Goal: Obtain resource: Obtain resource

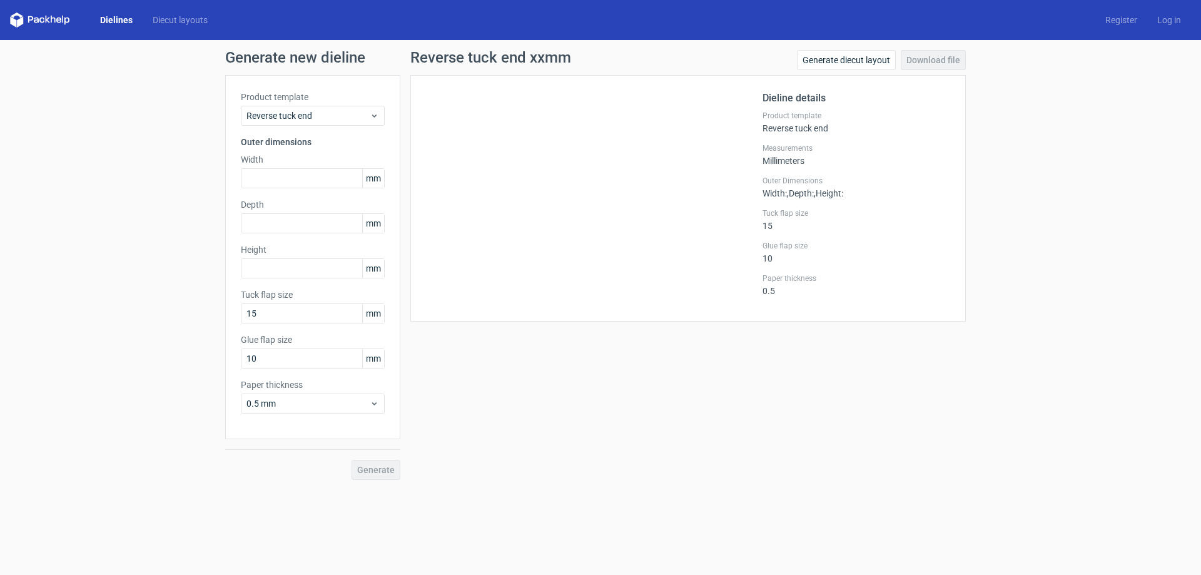
click at [315, 167] on div "Width mm" at bounding box center [313, 170] width 144 height 35
click at [315, 176] on input "text" at bounding box center [313, 178] width 144 height 20
click at [336, 114] on span "Reverse tuck end" at bounding box center [308, 116] width 123 height 13
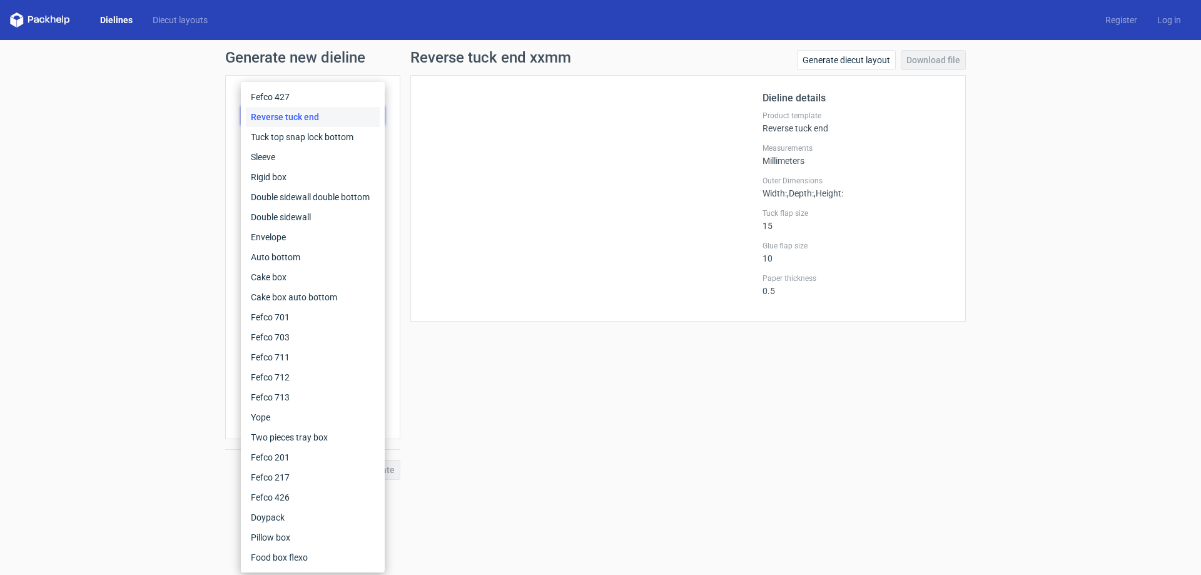
click at [333, 122] on div "Reverse tuck end" at bounding box center [313, 117] width 134 height 20
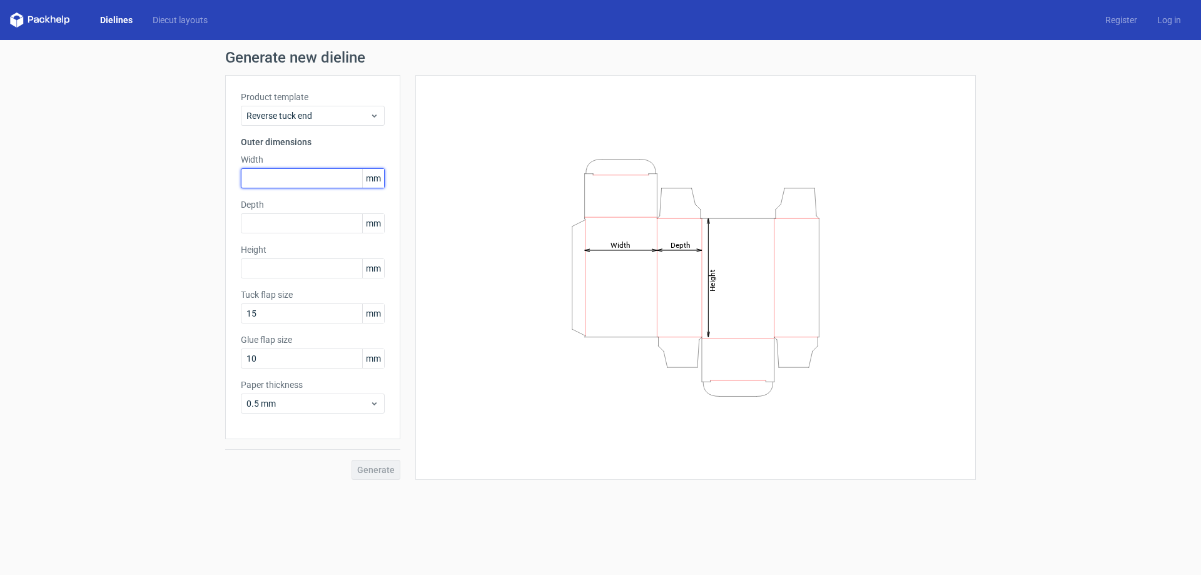
click at [304, 177] on input "text" at bounding box center [313, 178] width 144 height 20
type input "20"
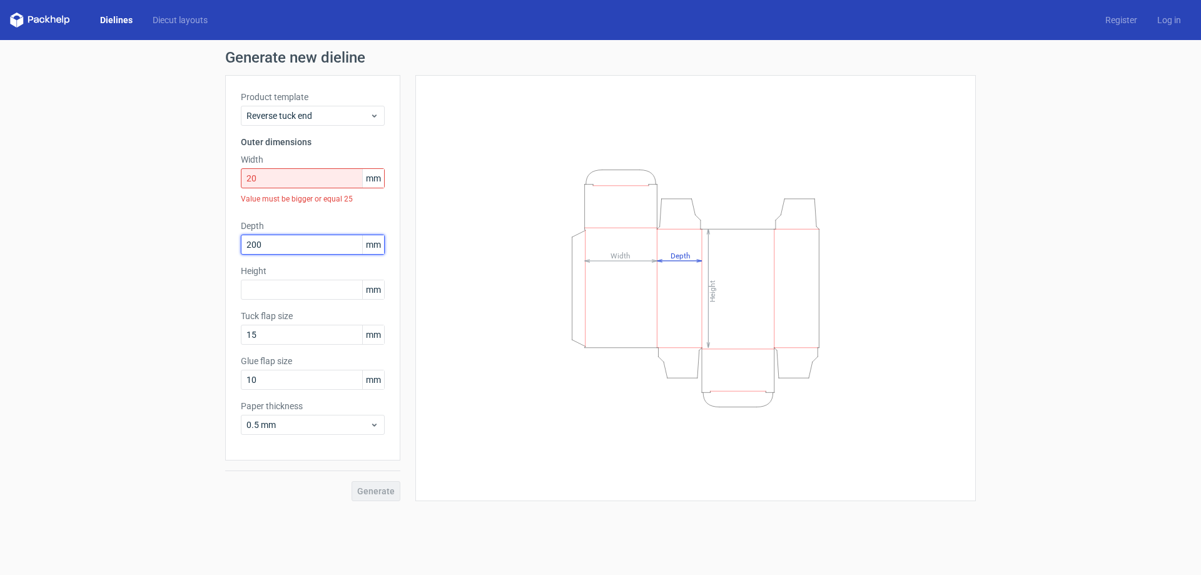
type input "200"
type input "95"
drag, startPoint x: 304, startPoint y: 177, endPoint x: 280, endPoint y: 170, distance: 25.5
click at [280, 169] on input "20" at bounding box center [313, 178] width 144 height 20
click at [279, 181] on input "20" at bounding box center [313, 178] width 144 height 20
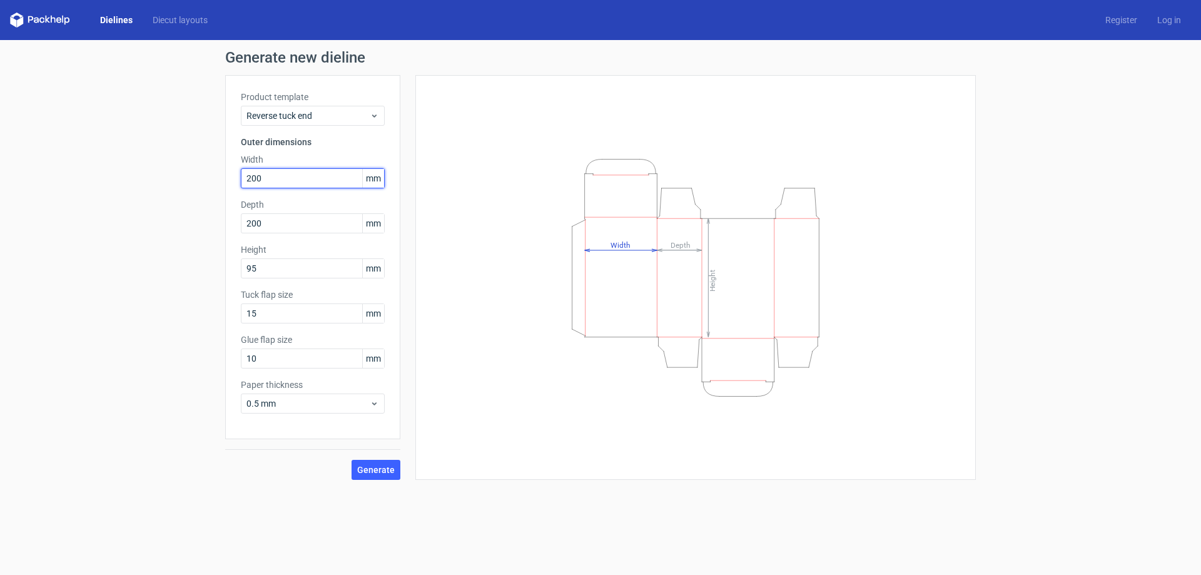
type input "200"
click at [422, 388] on div "Height Depth Width" at bounding box center [695, 277] width 561 height 405
click at [374, 471] on span "Generate" at bounding box center [376, 470] width 38 height 9
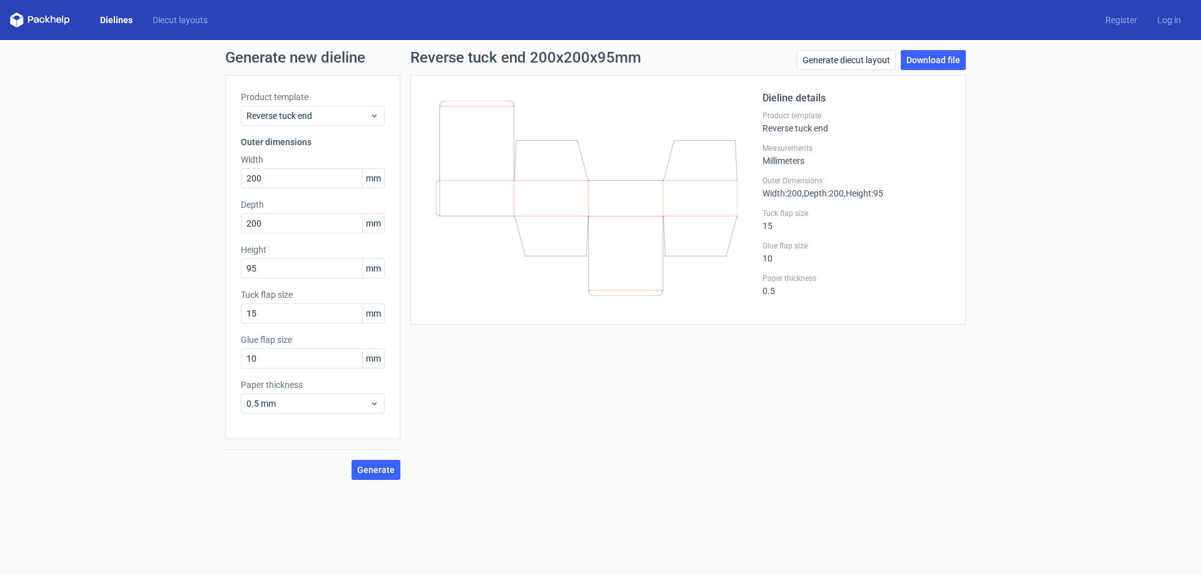
click at [313, 103] on div "Product template Reverse tuck end" at bounding box center [313, 108] width 144 height 35
click at [313, 110] on span "Reverse tuck end" at bounding box center [308, 116] width 123 height 13
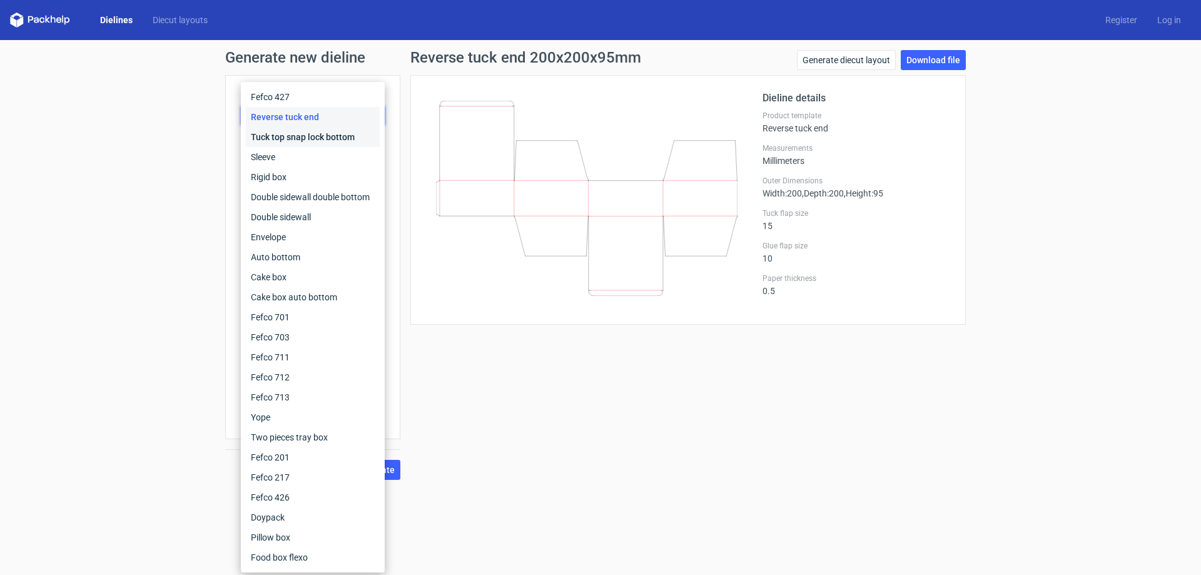
click at [312, 140] on div "Tuck top snap lock bottom" at bounding box center [313, 137] width 134 height 20
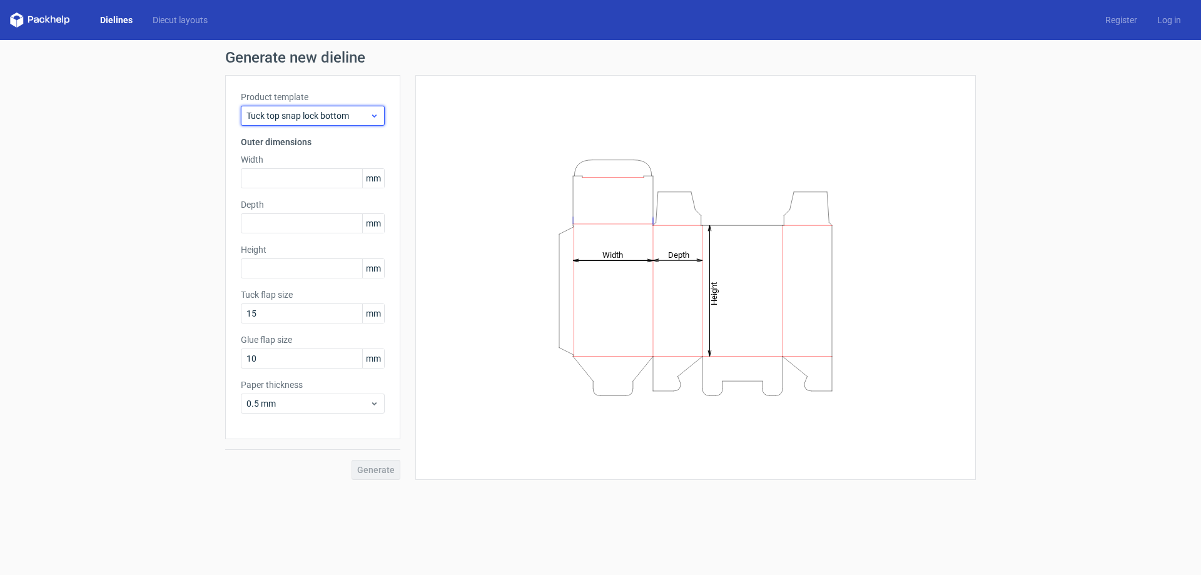
click at [303, 108] on div "Tuck top snap lock bottom" at bounding box center [313, 116] width 144 height 20
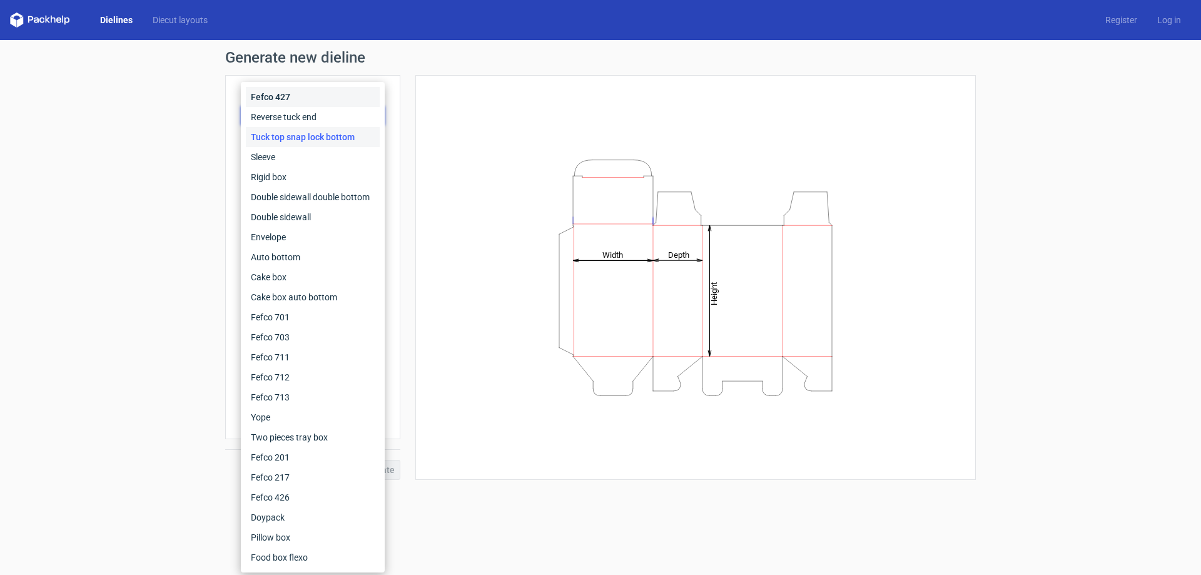
click at [308, 89] on div "Fefco 427" at bounding box center [313, 97] width 134 height 20
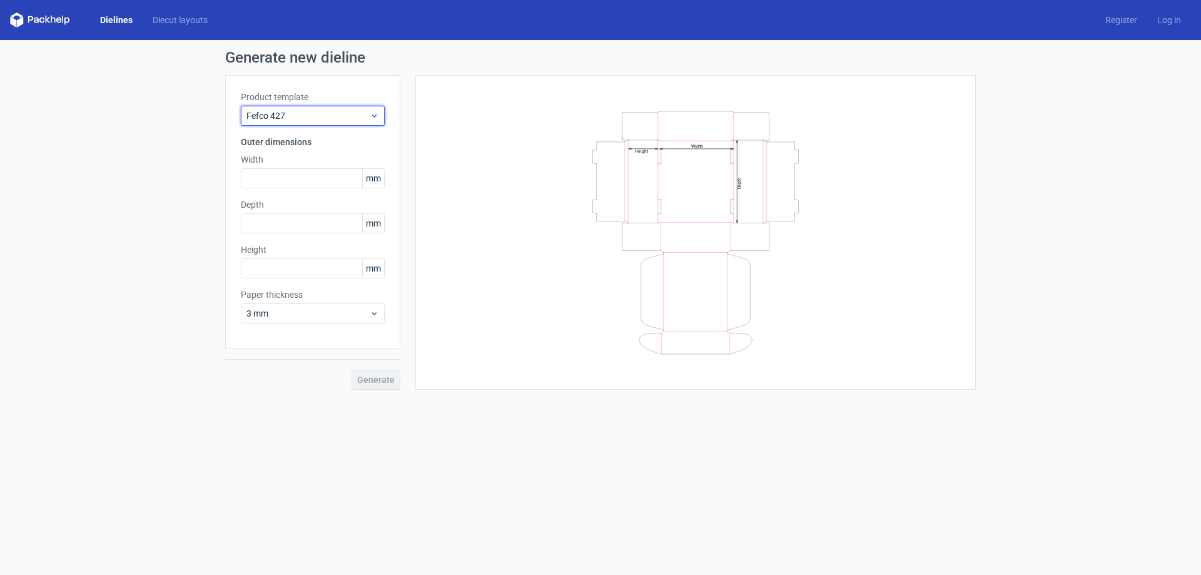
click at [318, 113] on span "Fefco 427" at bounding box center [308, 116] width 123 height 13
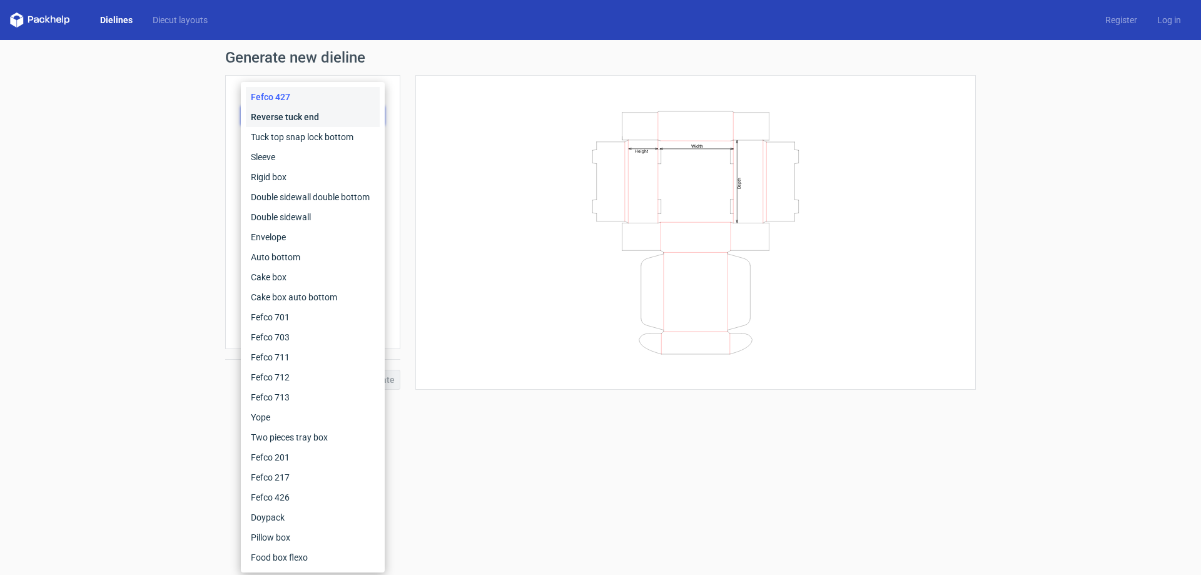
click at [313, 123] on div "Reverse tuck end" at bounding box center [313, 117] width 134 height 20
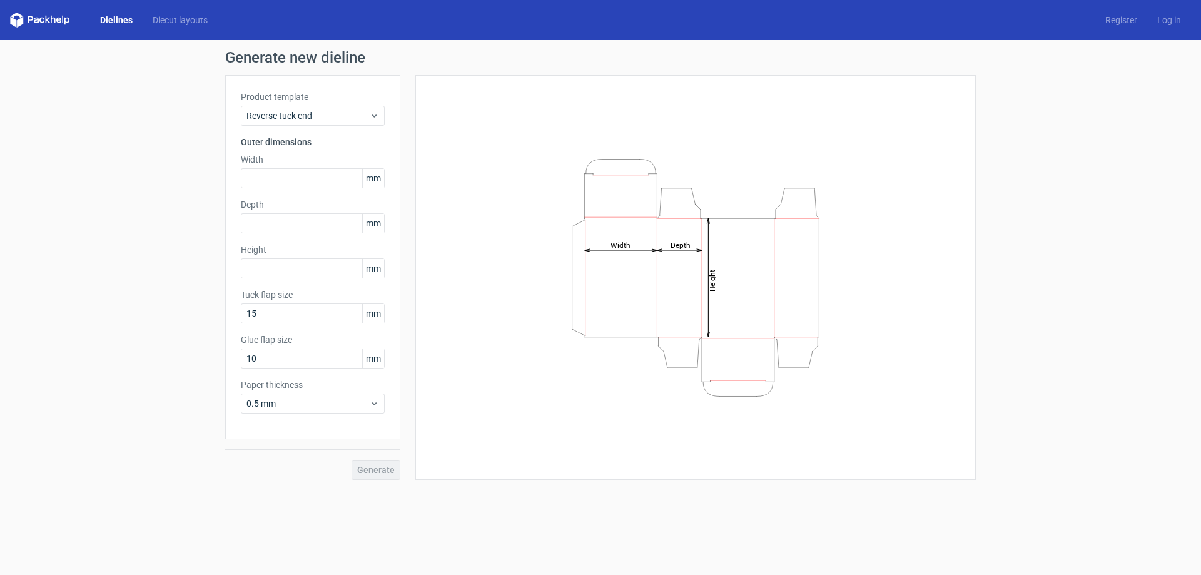
click at [300, 191] on div "Product template Reverse tuck end Outer dimensions Width mm Depth mm Height [PE…" at bounding box center [312, 257] width 175 height 364
click at [303, 182] on input "text" at bounding box center [313, 178] width 144 height 20
type input "200"
type input "95"
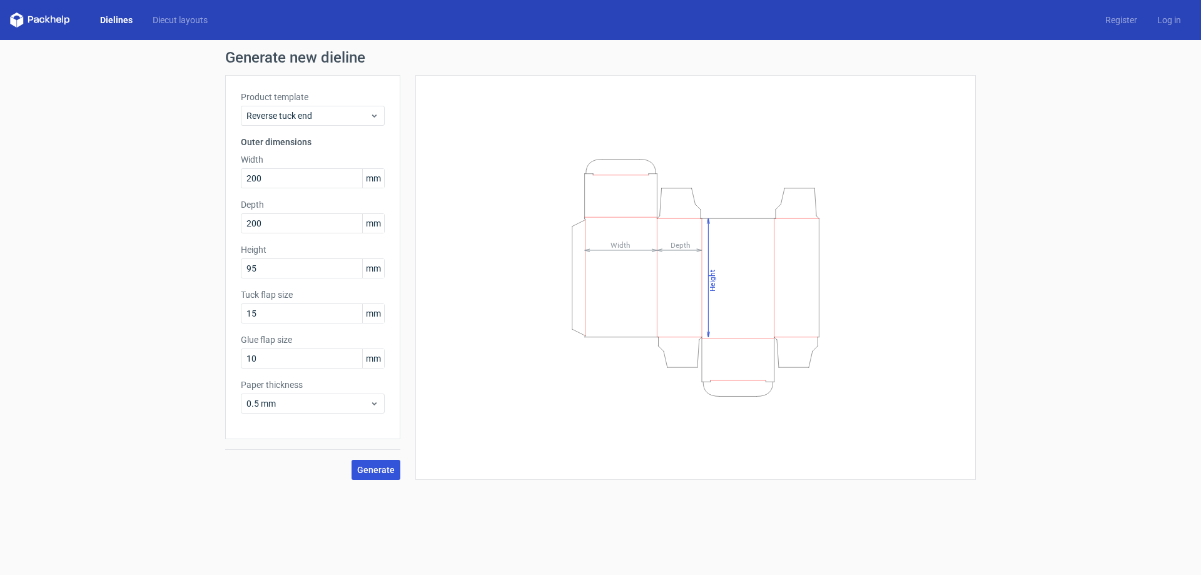
click at [382, 471] on span "Generate" at bounding box center [376, 470] width 38 height 9
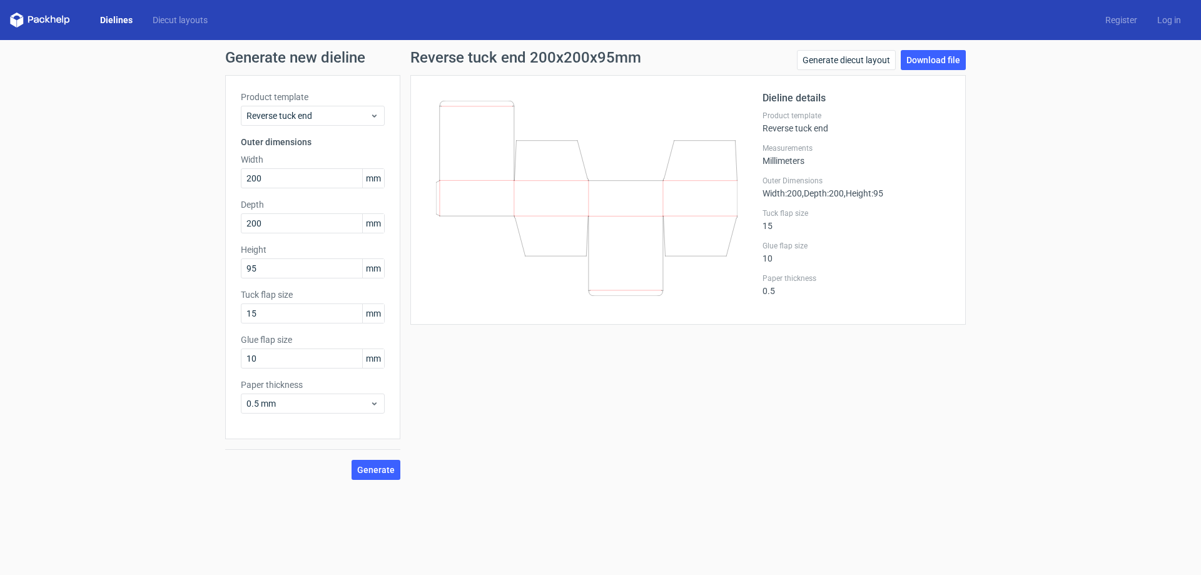
click at [305, 126] on div "Product template Reverse tuck end Outer dimensions Width 200 mm Depth 200 mm He…" at bounding box center [312, 257] width 175 height 364
click at [305, 120] on span "Reverse tuck end" at bounding box center [308, 116] width 123 height 13
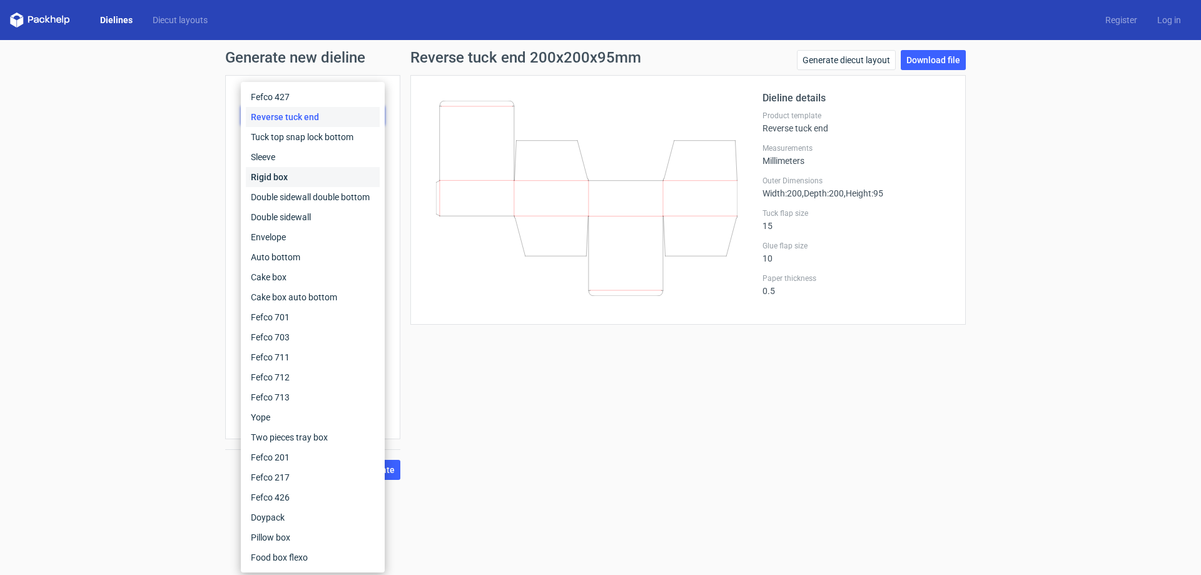
click at [298, 183] on div "Rigid box" at bounding box center [313, 177] width 134 height 20
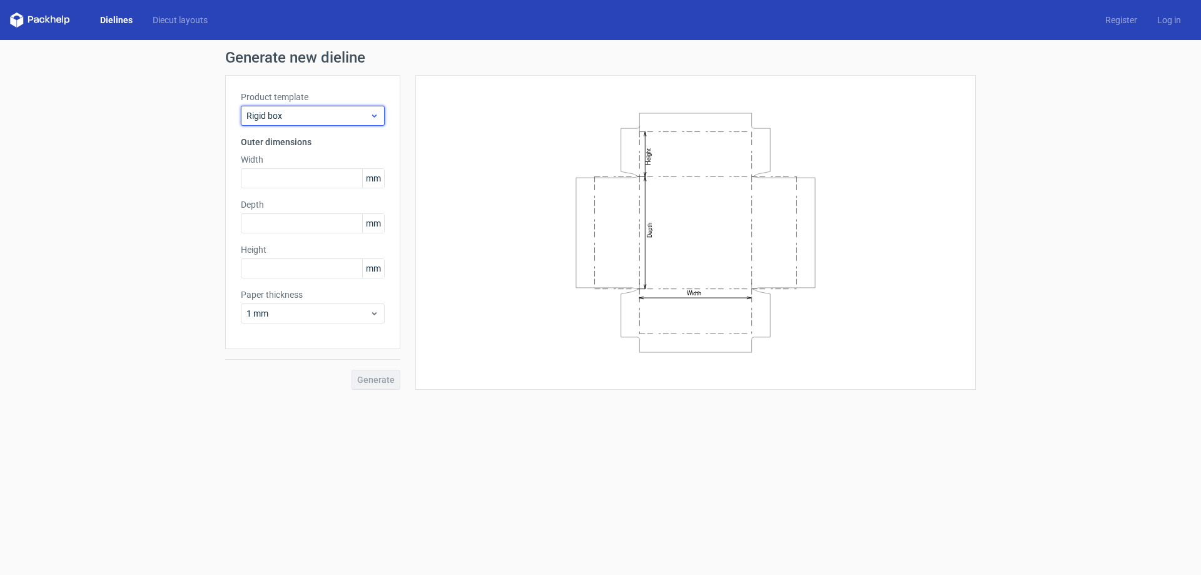
click at [303, 114] on span "Rigid box" at bounding box center [308, 116] width 123 height 13
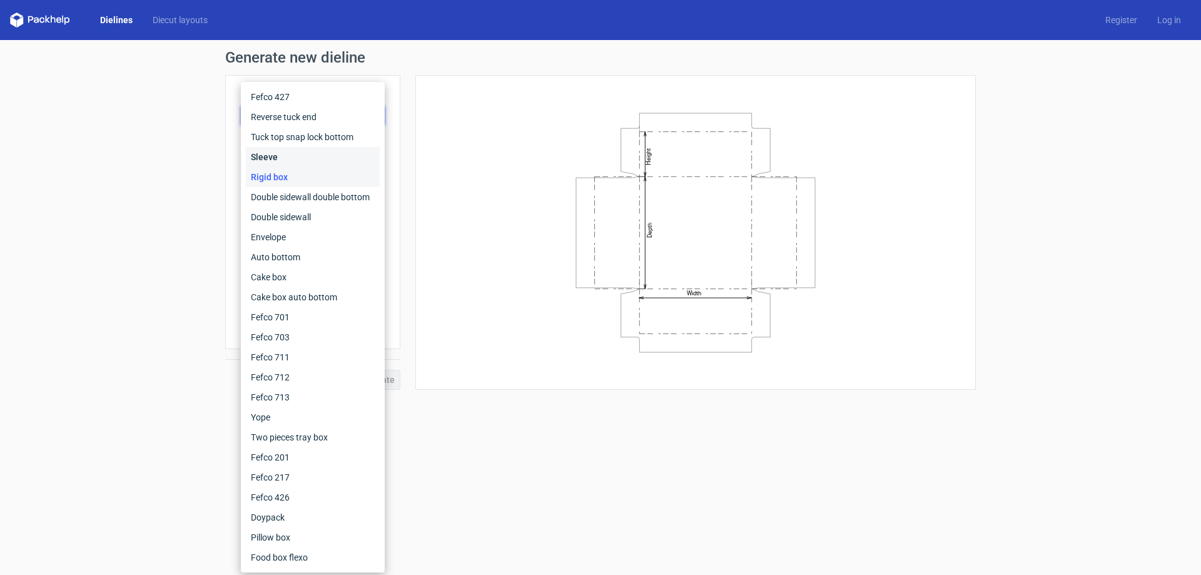
click at [300, 160] on div "Sleeve" at bounding box center [313, 157] width 134 height 20
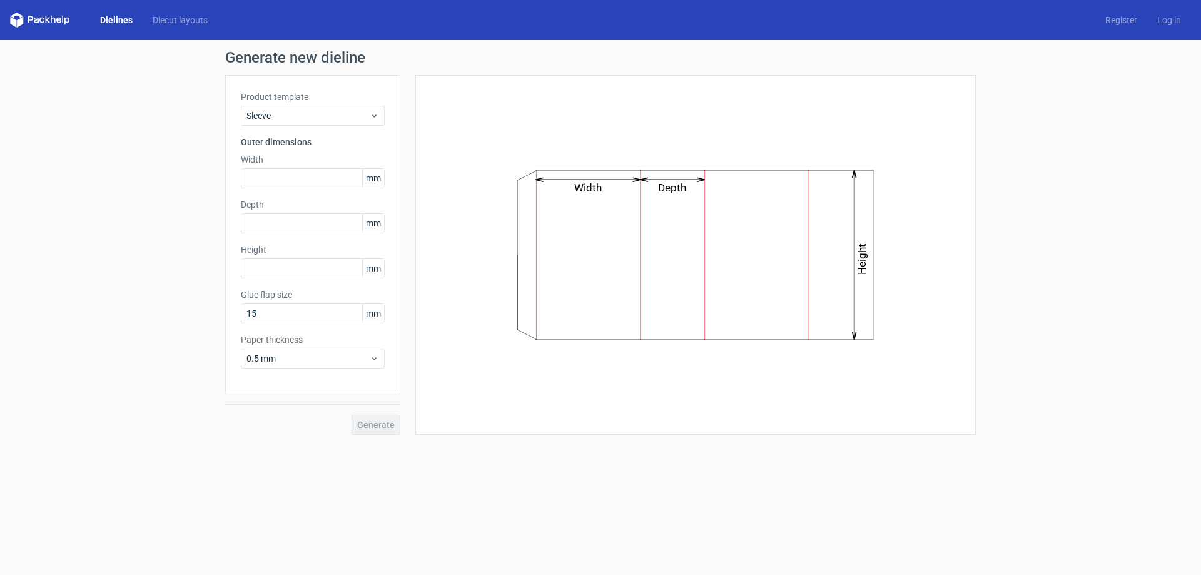
click at [302, 98] on label "Product template" at bounding box center [313, 97] width 144 height 13
click at [301, 116] on span "Sleeve" at bounding box center [308, 116] width 123 height 13
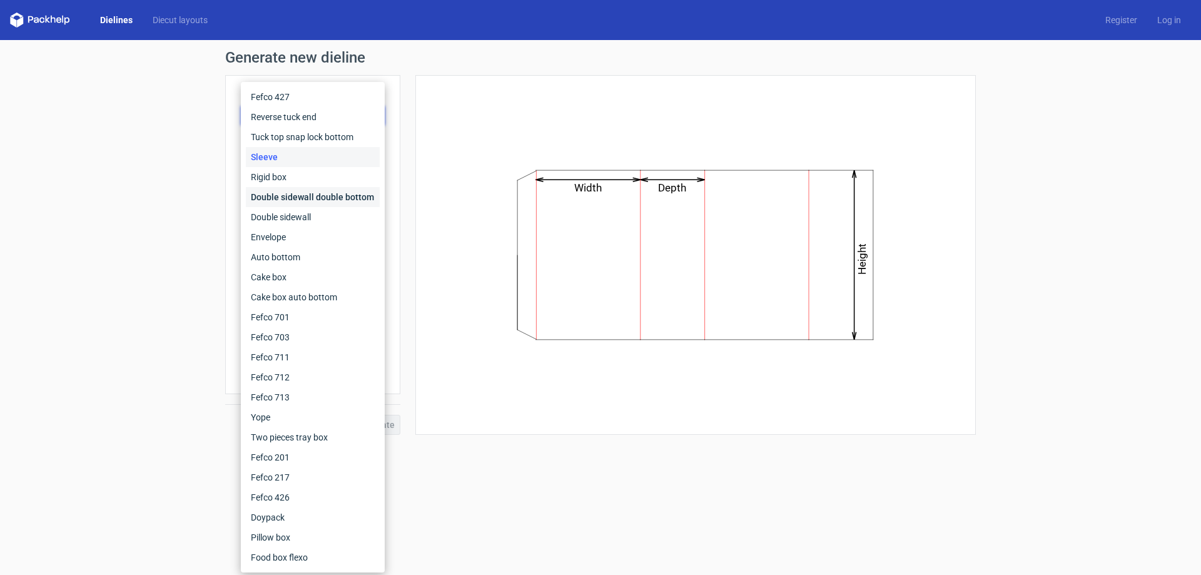
click at [292, 204] on div "Double sidewall double bottom" at bounding box center [313, 197] width 134 height 20
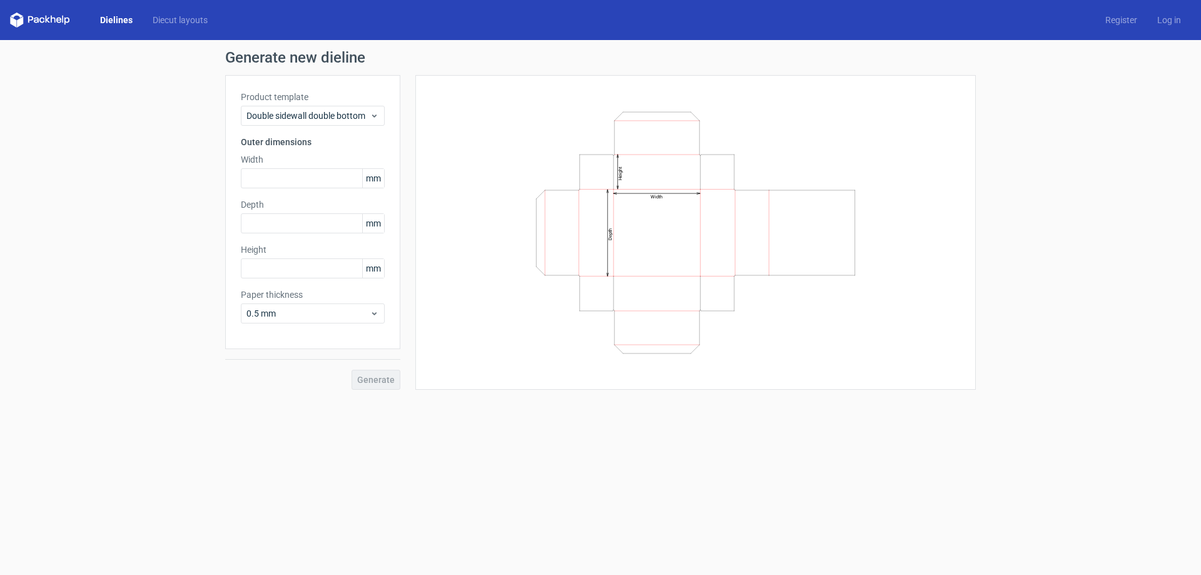
click at [307, 138] on h3 "Outer dimensions" at bounding box center [313, 142] width 144 height 13
click at [309, 121] on span "Double sidewall double bottom" at bounding box center [308, 116] width 123 height 13
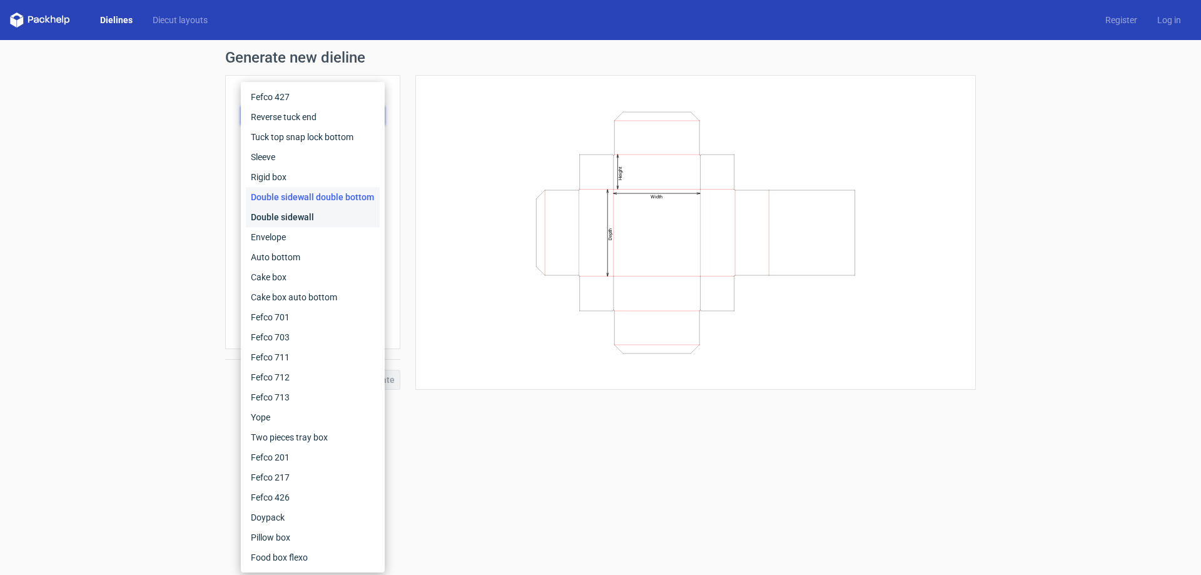
click at [298, 223] on div "Double sidewall" at bounding box center [313, 217] width 134 height 20
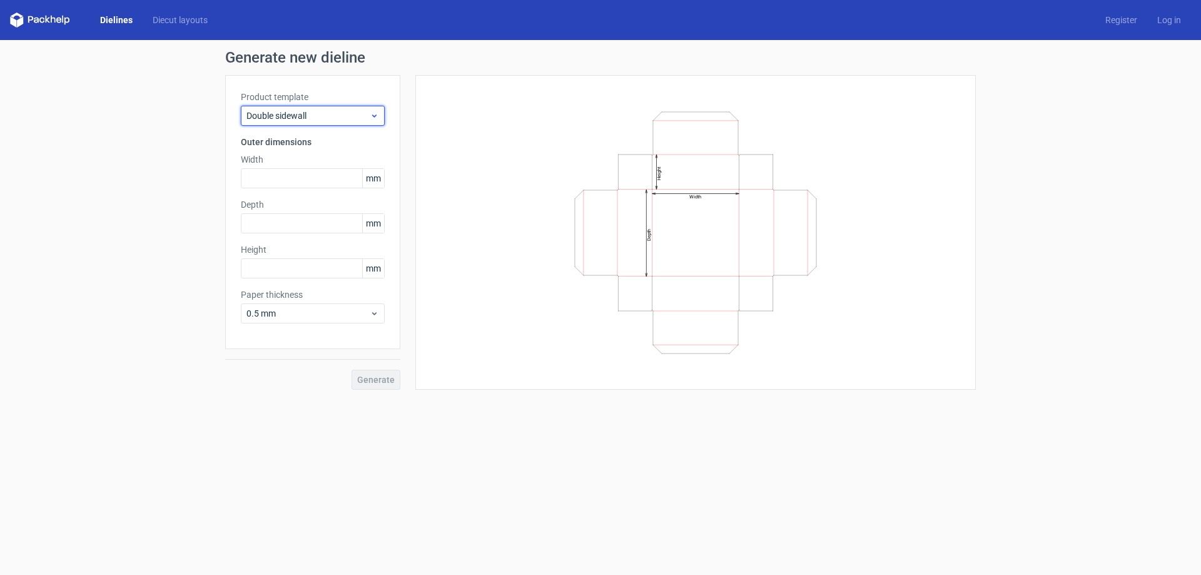
click at [300, 114] on span "Double sidewall" at bounding box center [308, 116] width 123 height 13
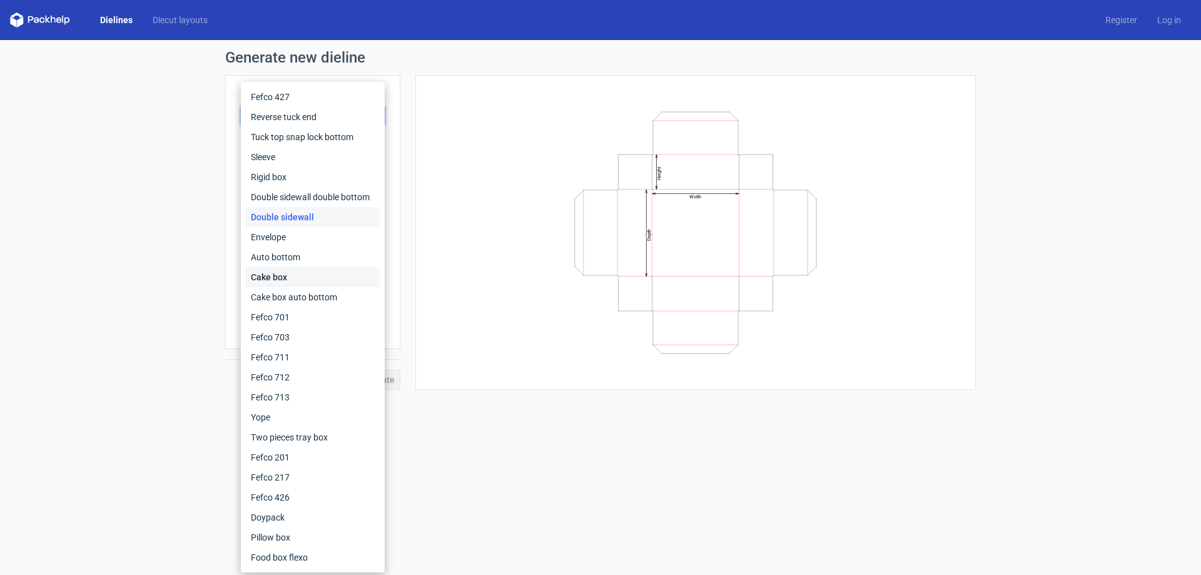
click at [282, 275] on div "Cake box" at bounding box center [313, 277] width 134 height 20
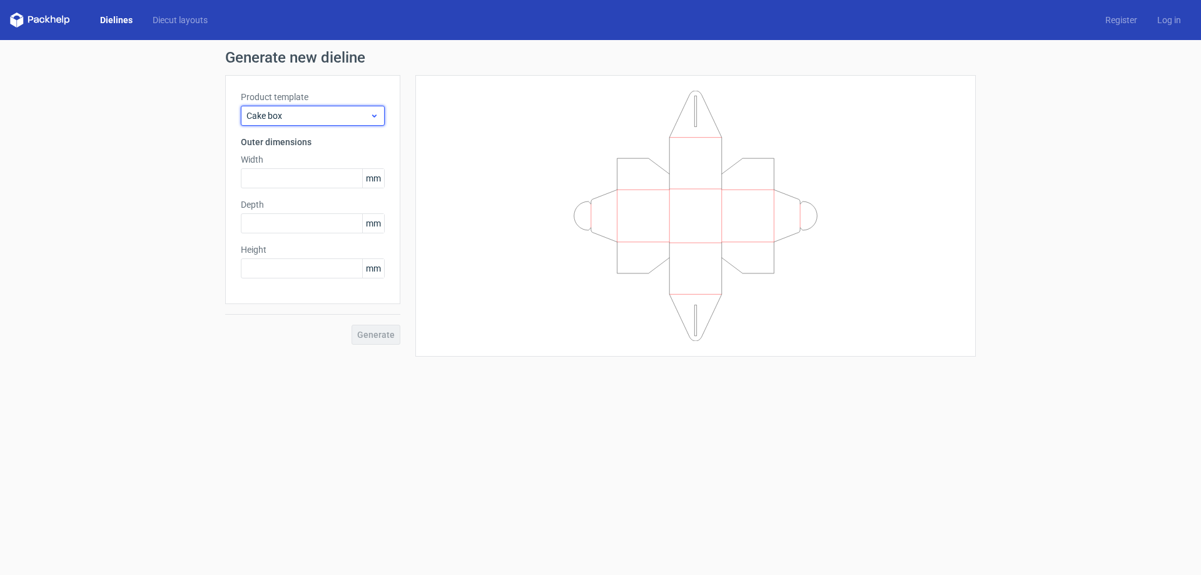
click at [314, 118] on span "Cake box" at bounding box center [308, 116] width 123 height 13
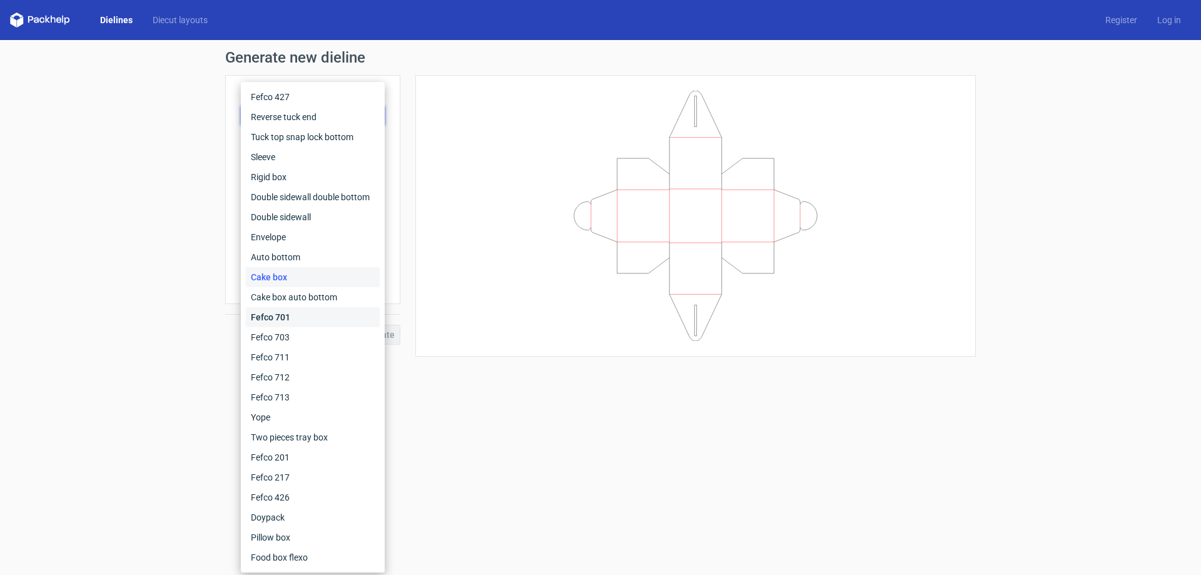
click at [300, 323] on div "Fefco 701" at bounding box center [313, 317] width 134 height 20
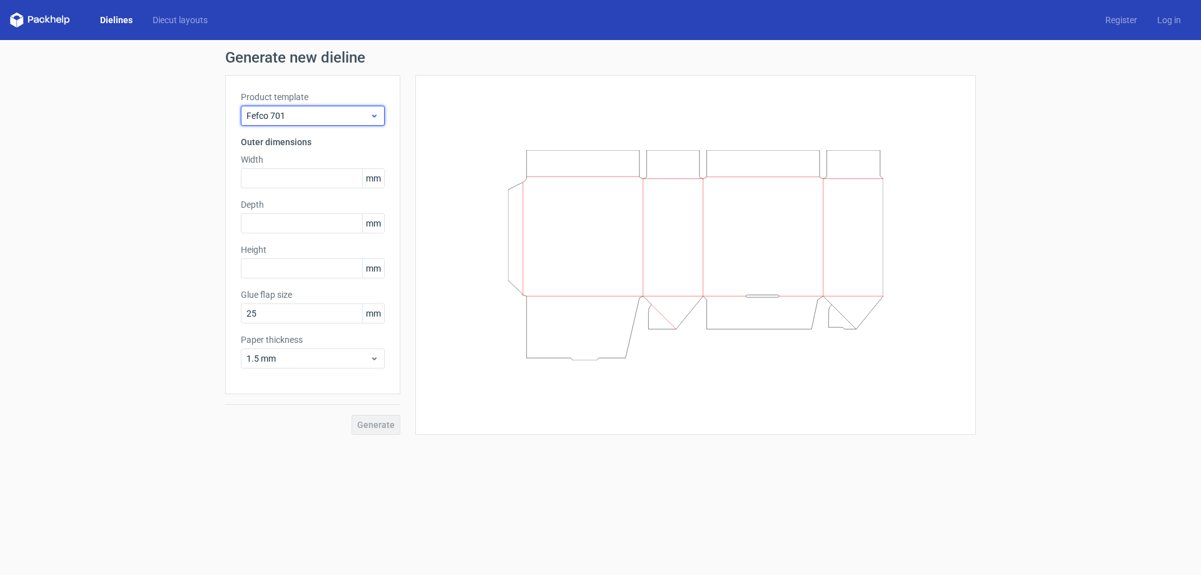
click at [318, 109] on div "Fefco 701" at bounding box center [313, 116] width 144 height 20
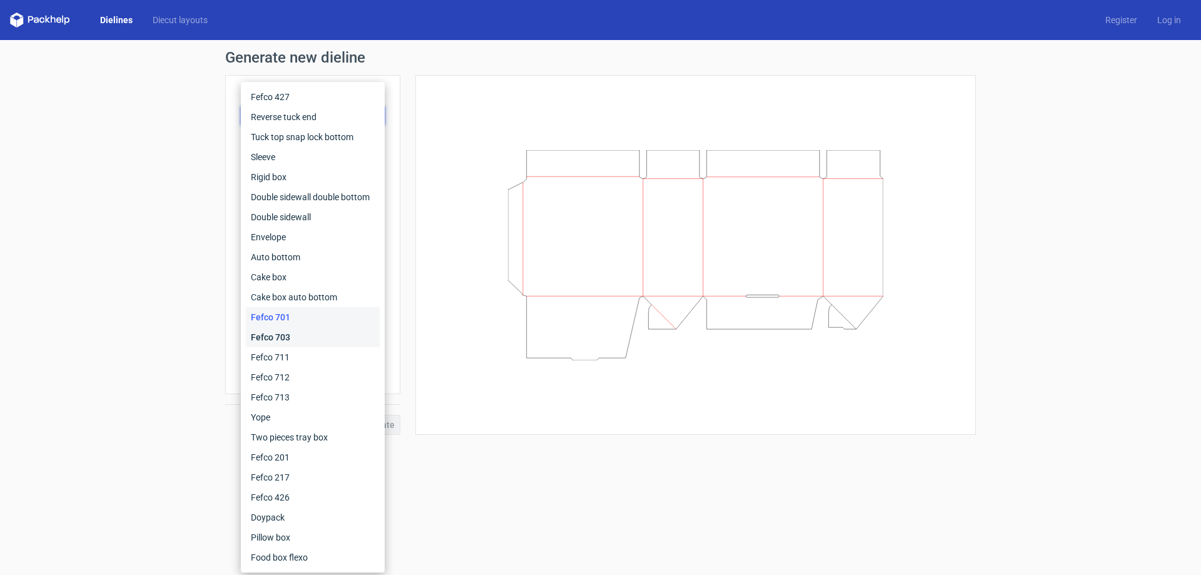
click at [256, 346] on div "Fefco 703" at bounding box center [313, 337] width 134 height 20
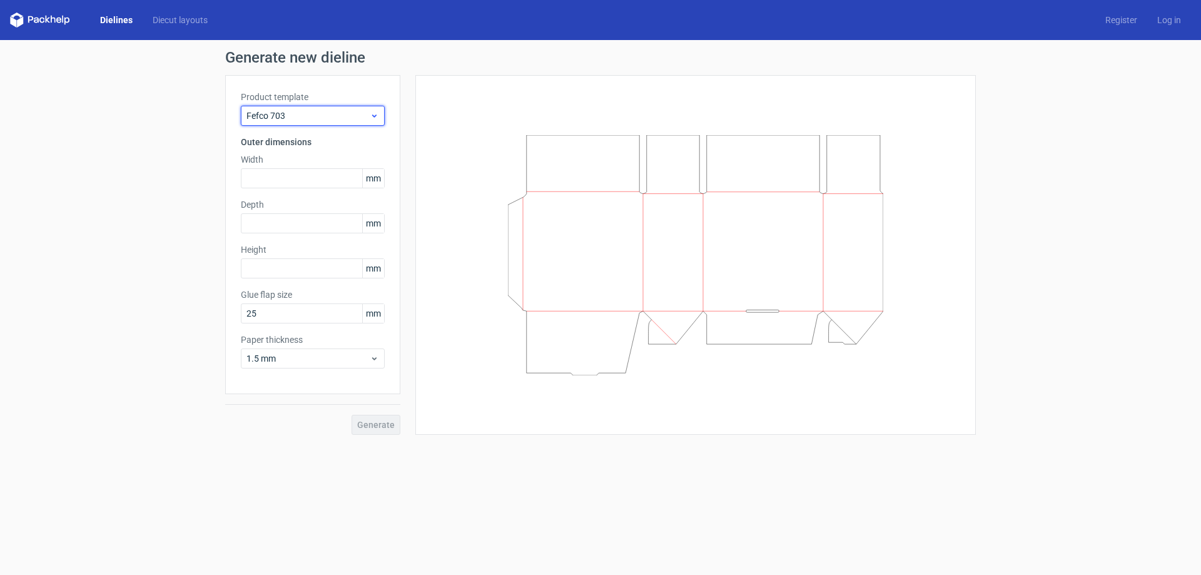
click at [302, 113] on span "Fefco 703" at bounding box center [308, 116] width 123 height 13
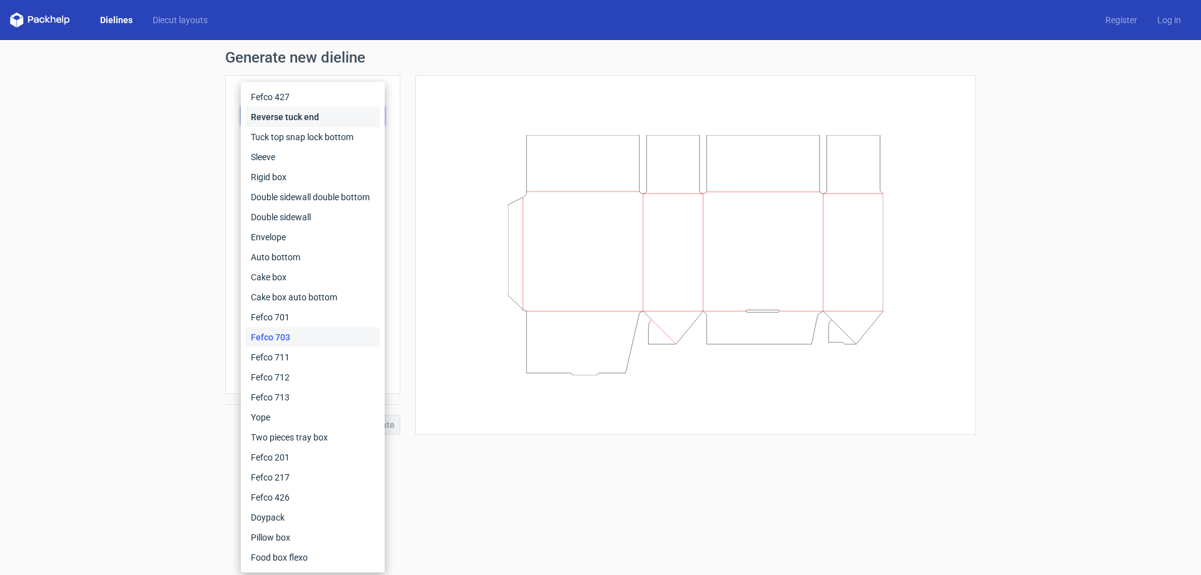
click at [308, 114] on div "Reverse tuck end" at bounding box center [313, 117] width 134 height 20
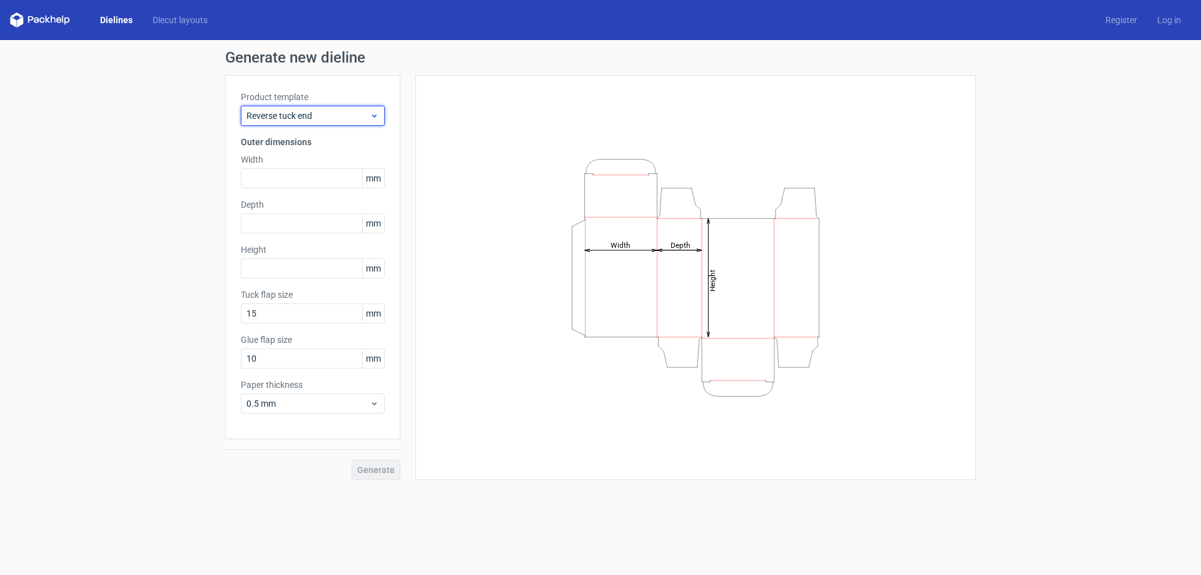
click at [307, 106] on div "Reverse tuck end" at bounding box center [313, 116] width 144 height 20
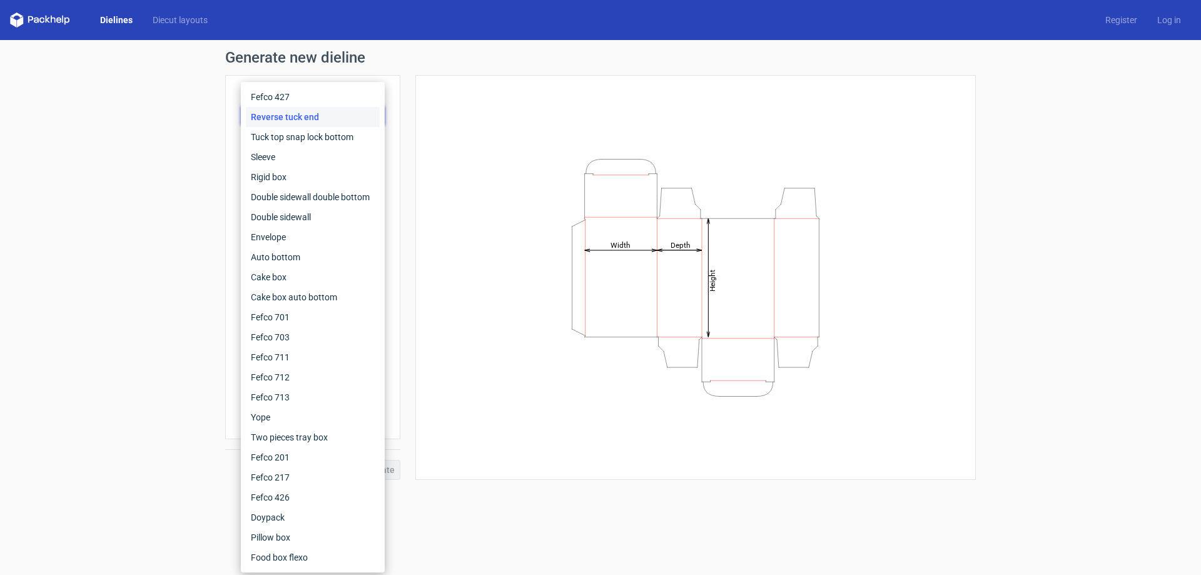
click at [310, 119] on div "Reverse tuck end" at bounding box center [313, 117] width 134 height 20
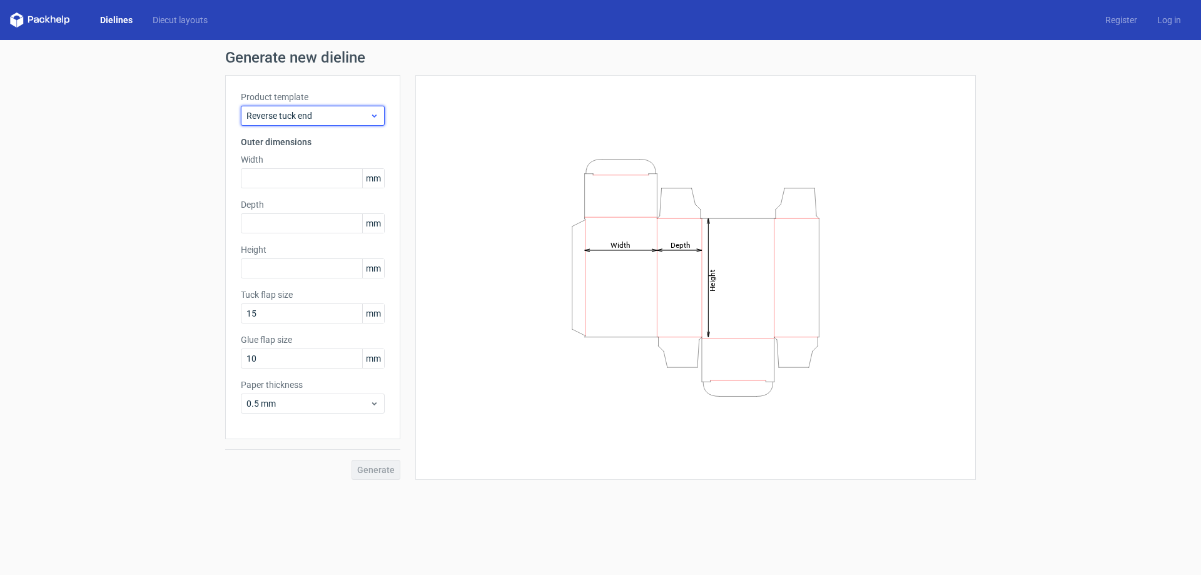
click at [310, 114] on span "Reverse tuck end" at bounding box center [308, 116] width 123 height 13
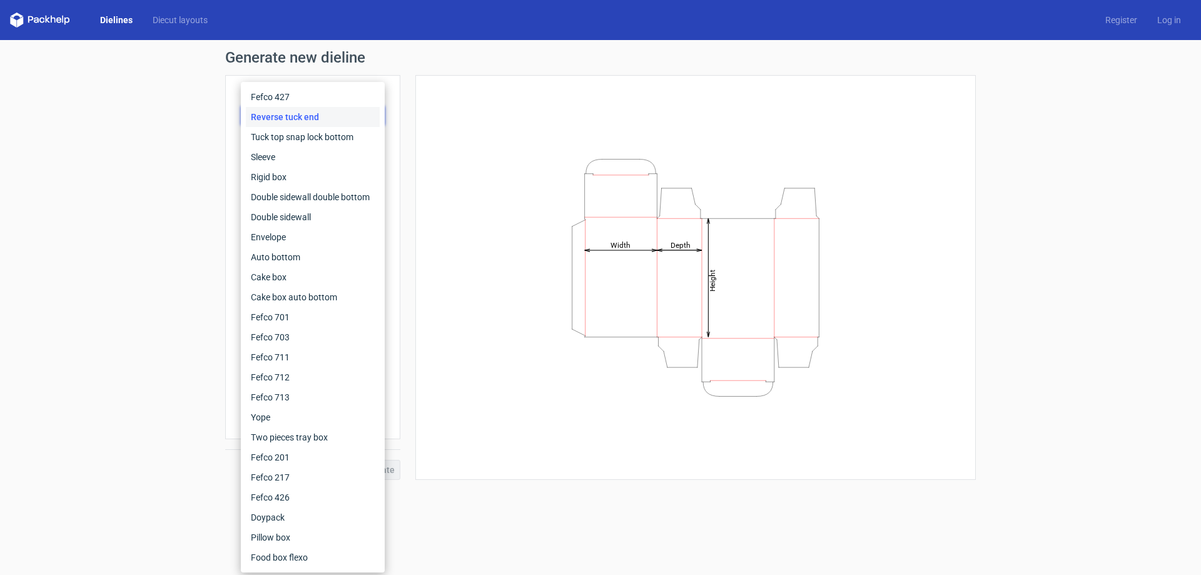
click at [309, 110] on div "Reverse tuck end" at bounding box center [313, 117] width 134 height 20
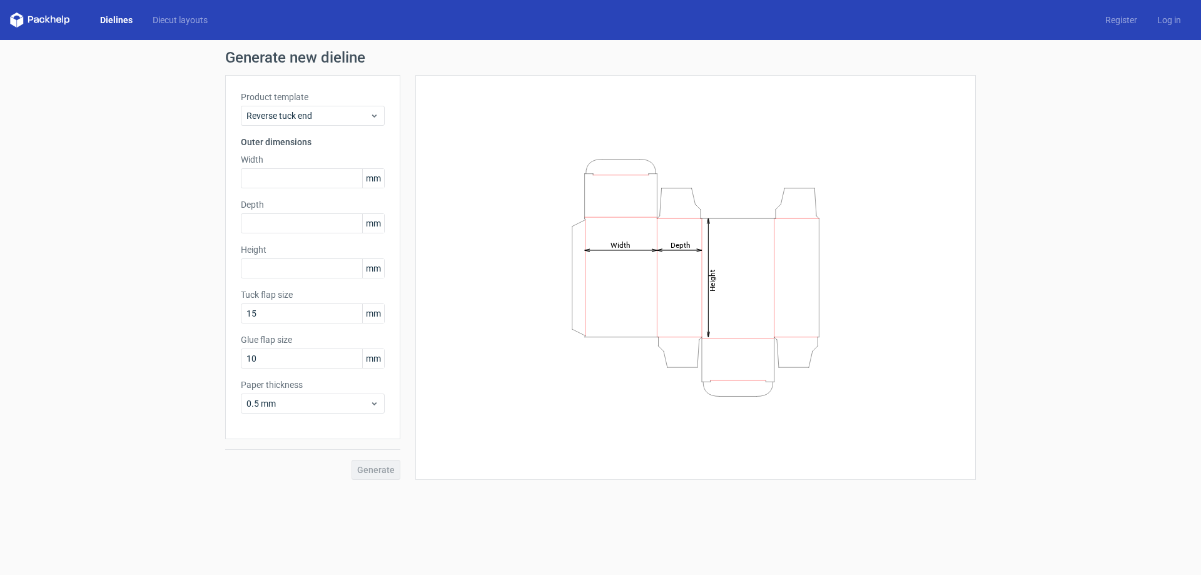
click at [309, 104] on div "Product template Reverse tuck end" at bounding box center [313, 108] width 144 height 35
click at [314, 112] on span "Reverse tuck end" at bounding box center [308, 116] width 123 height 13
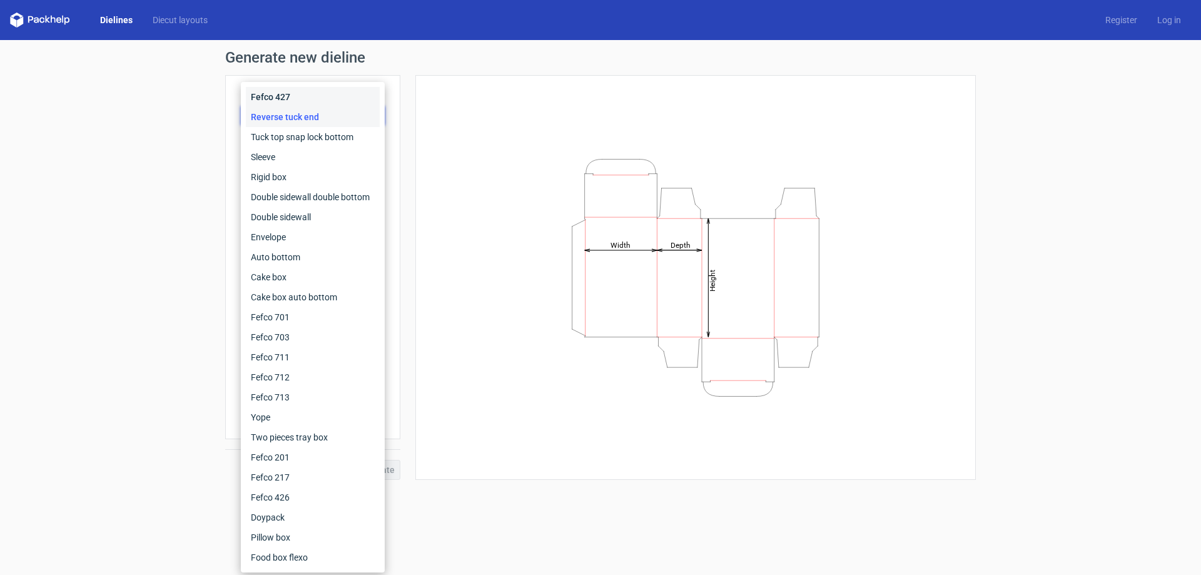
click at [319, 97] on div "Fefco 427" at bounding box center [313, 97] width 134 height 20
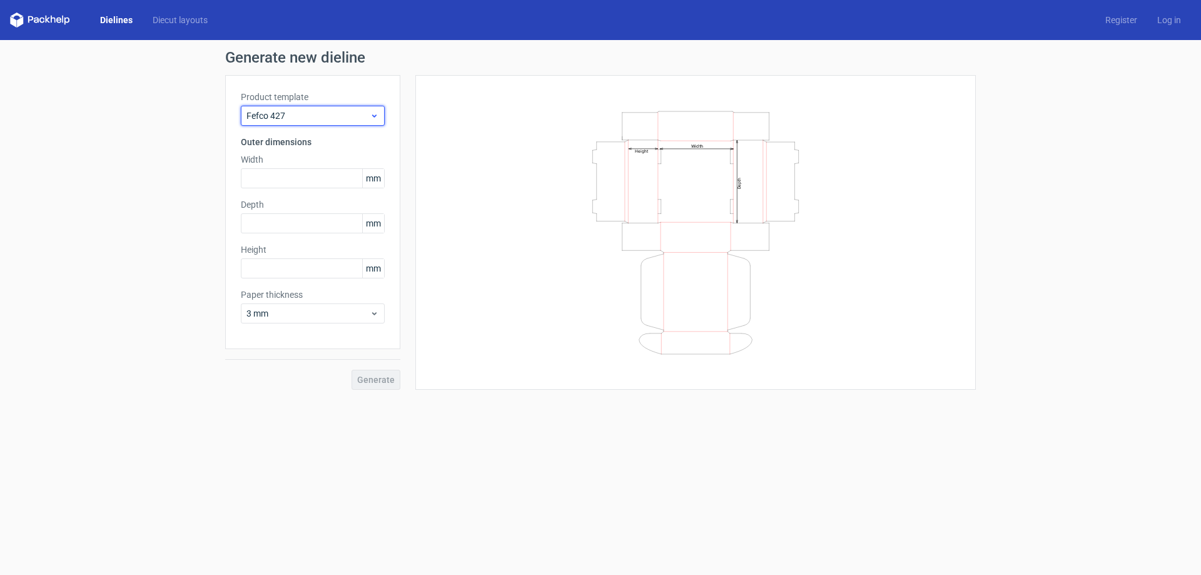
click at [291, 115] on span "Fefco 427" at bounding box center [308, 116] width 123 height 13
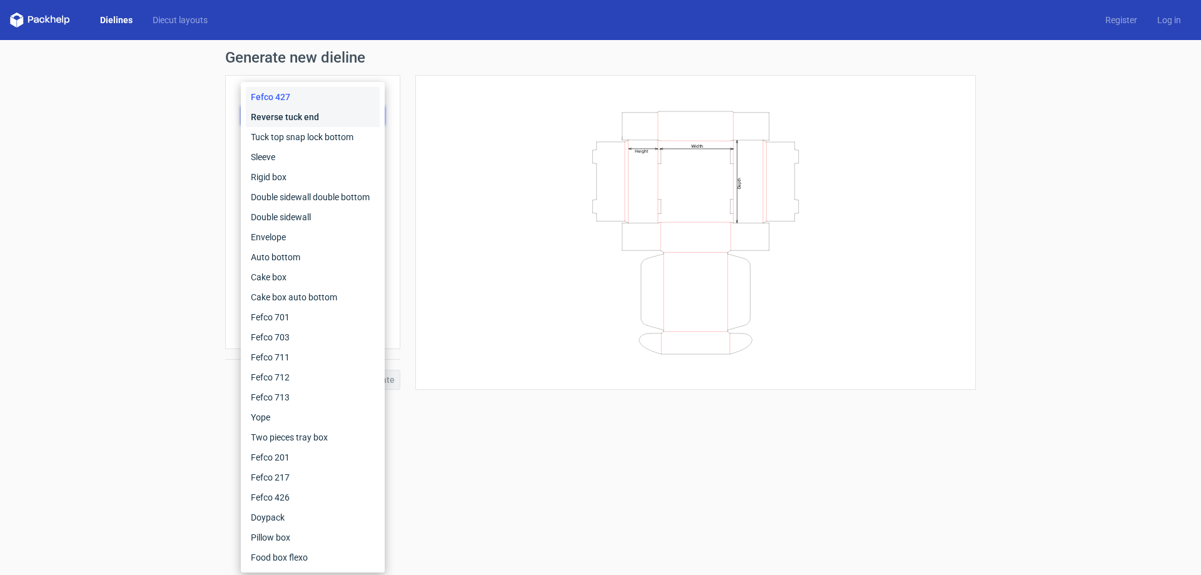
click at [299, 120] on div "Reverse tuck end" at bounding box center [313, 117] width 134 height 20
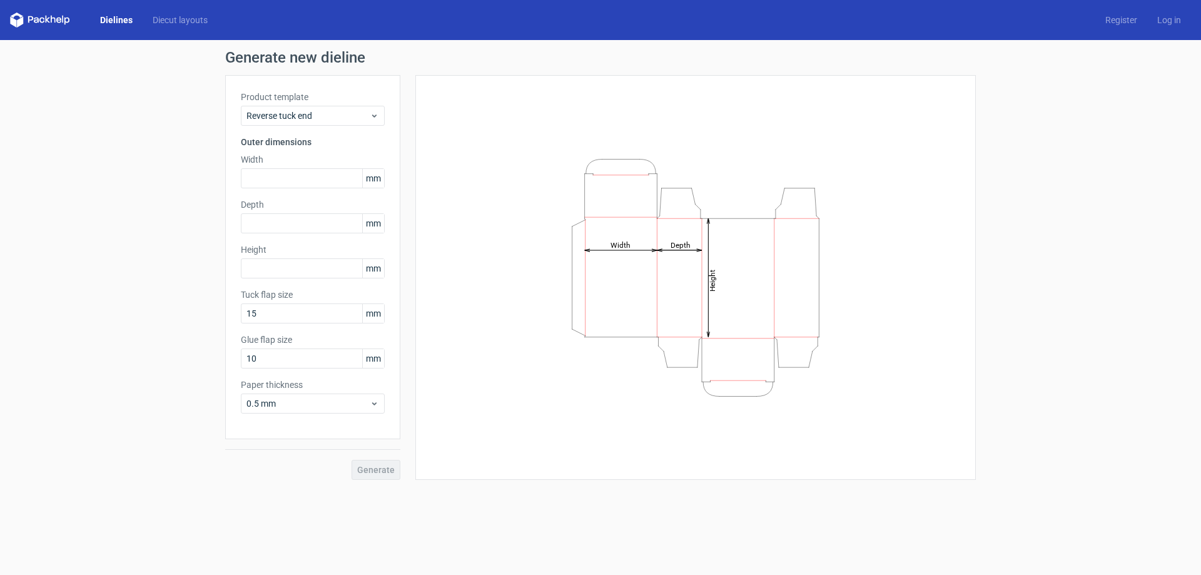
click at [299, 143] on h3 "Outer dimensions" at bounding box center [313, 142] width 144 height 13
click at [297, 115] on span "Reverse tuck end" at bounding box center [308, 116] width 123 height 13
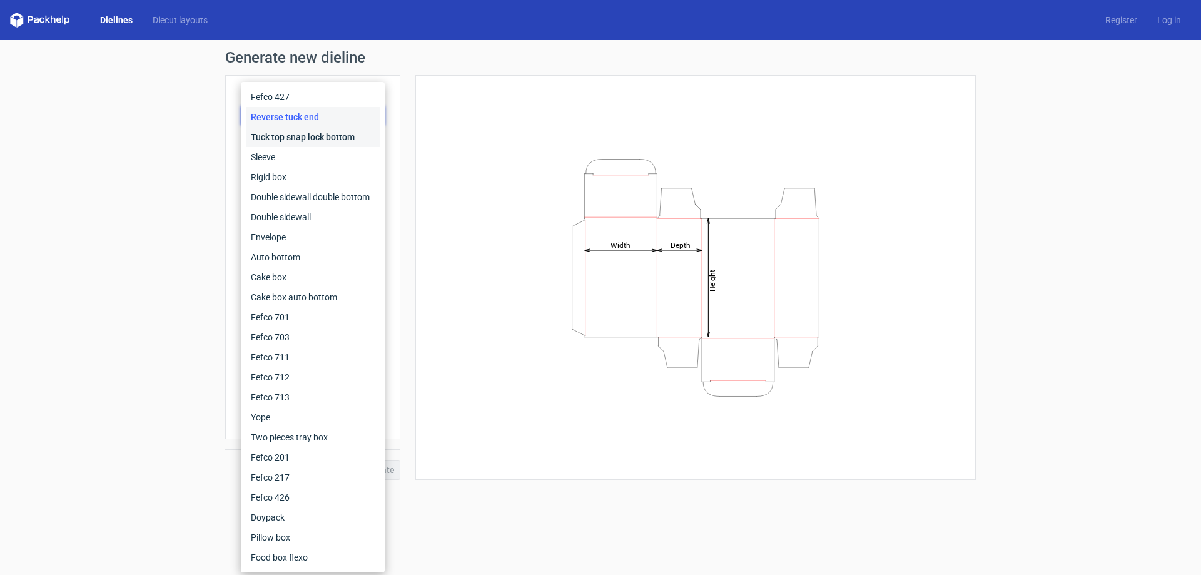
click at [300, 143] on div "Tuck top snap lock bottom" at bounding box center [313, 137] width 134 height 20
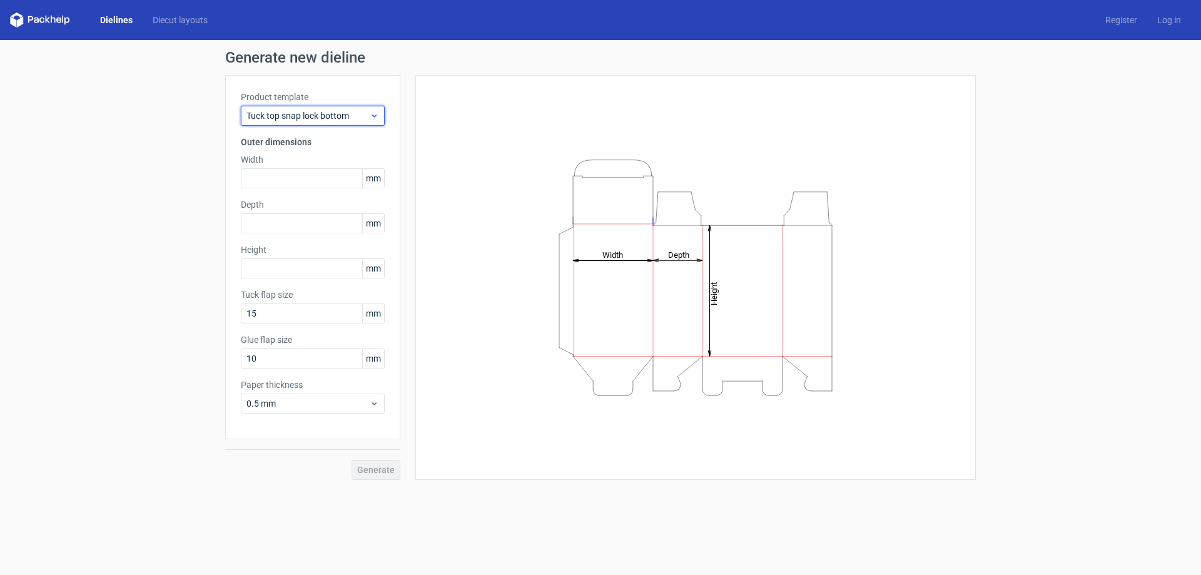
click at [298, 117] on span "Tuck top snap lock bottom" at bounding box center [308, 116] width 123 height 13
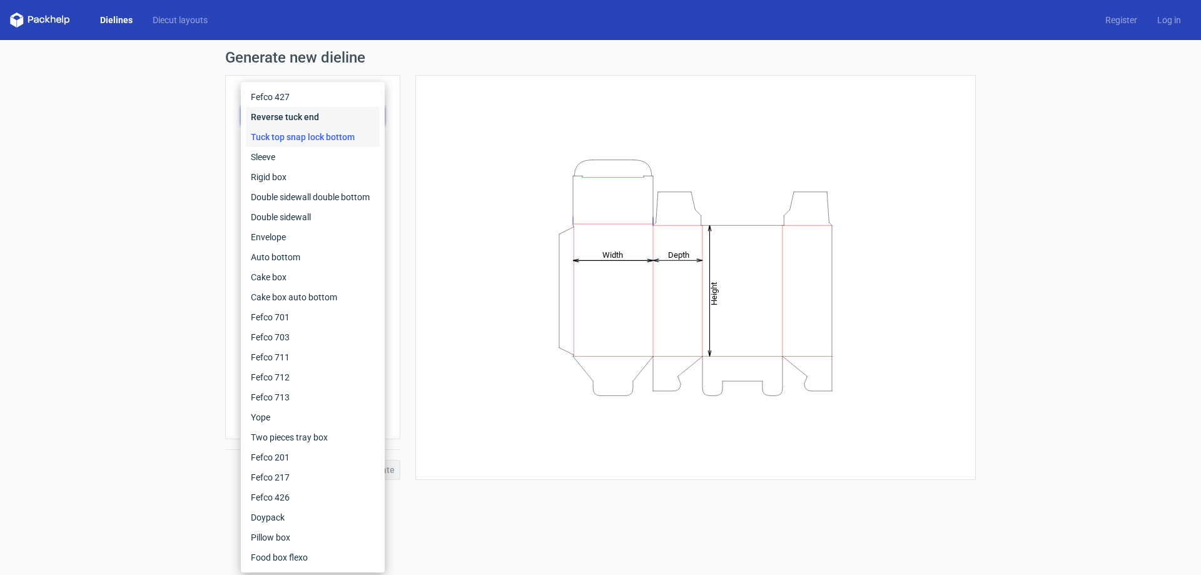
click at [298, 117] on div "Reverse tuck end" at bounding box center [313, 117] width 134 height 20
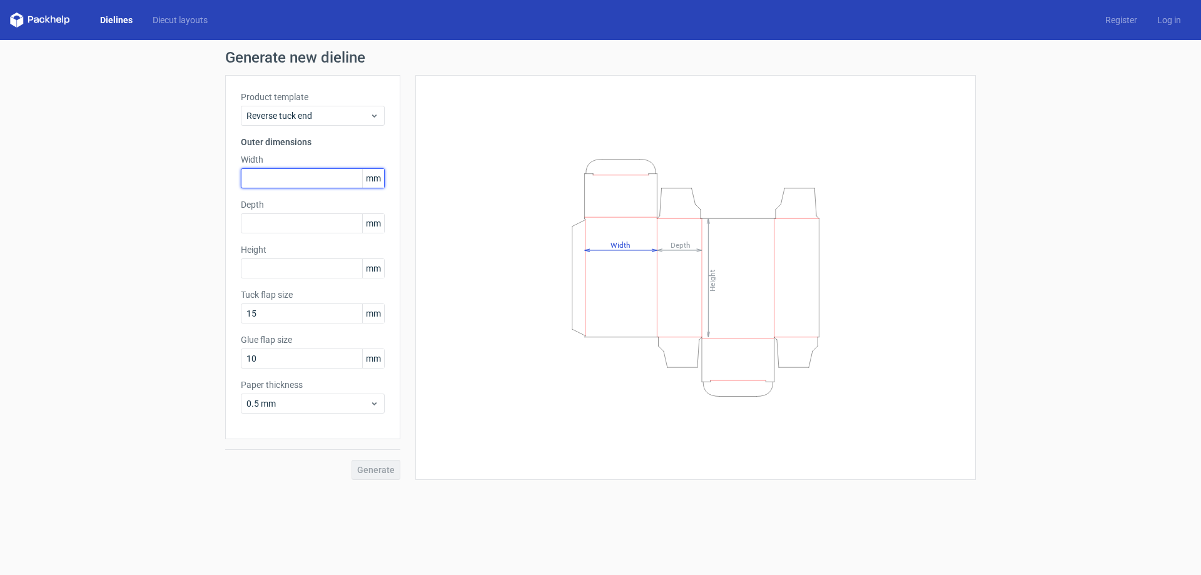
click at [272, 176] on input "text" at bounding box center [313, 178] width 144 height 20
type input "200"
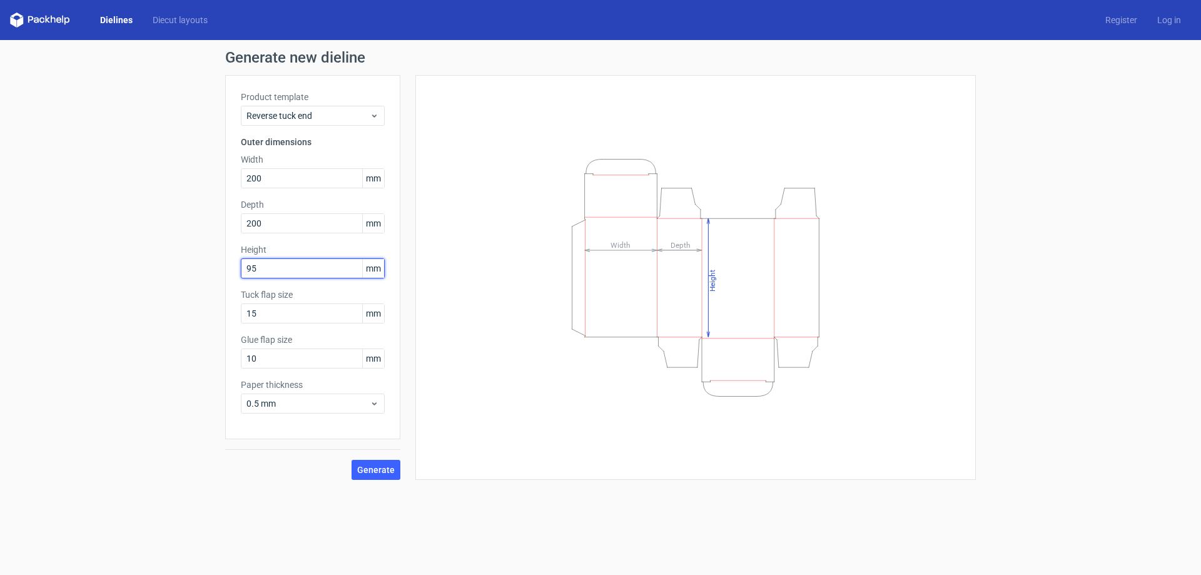
type input "95"
drag, startPoint x: 395, startPoint y: 422, endPoint x: 384, endPoint y: 471, distance: 49.3
click at [384, 471] on span "Generate" at bounding box center [376, 470] width 38 height 9
click at [384, 470] on circle at bounding box center [376, 469] width 14 height 14
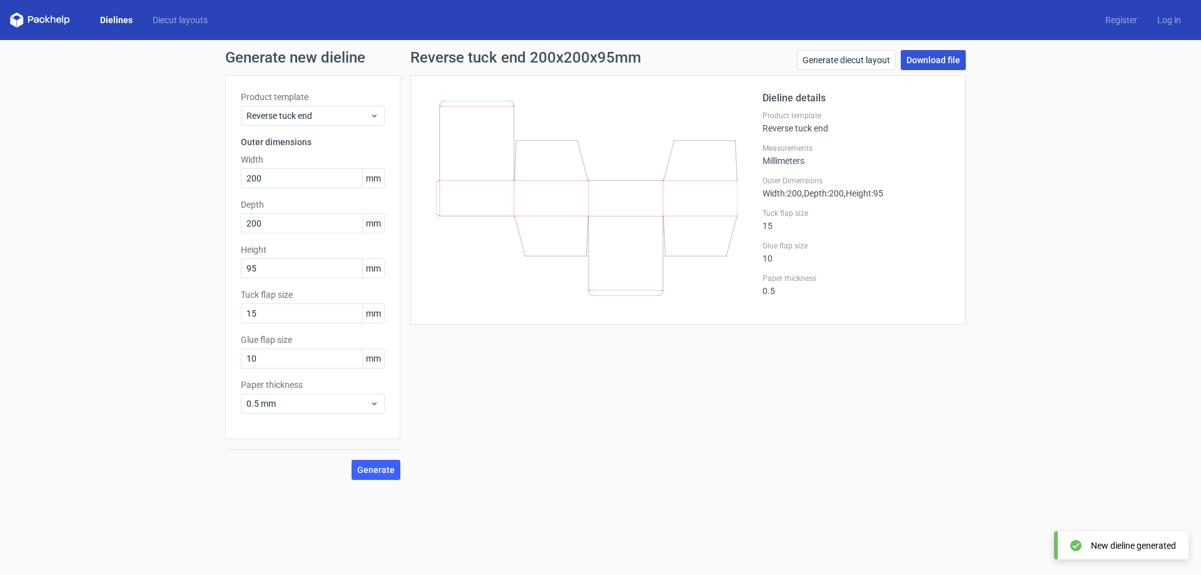
click at [934, 61] on link "Download file" at bounding box center [933, 60] width 65 height 20
click at [332, 123] on div "Reverse tuck end" at bounding box center [313, 116] width 144 height 20
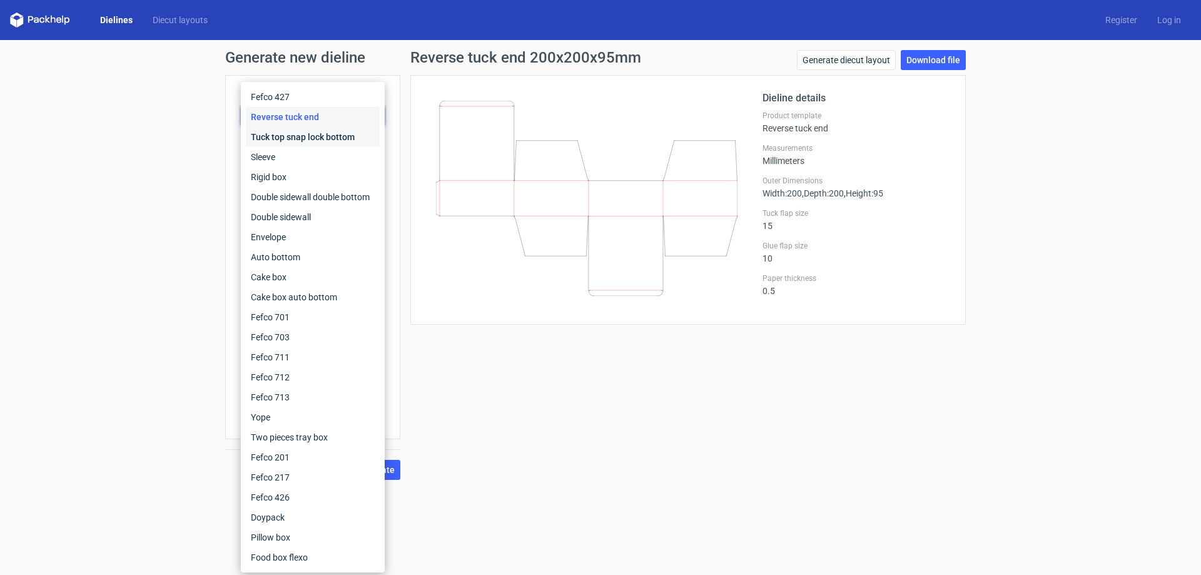
click at [319, 130] on div "Tuck top snap lock bottom" at bounding box center [313, 137] width 134 height 20
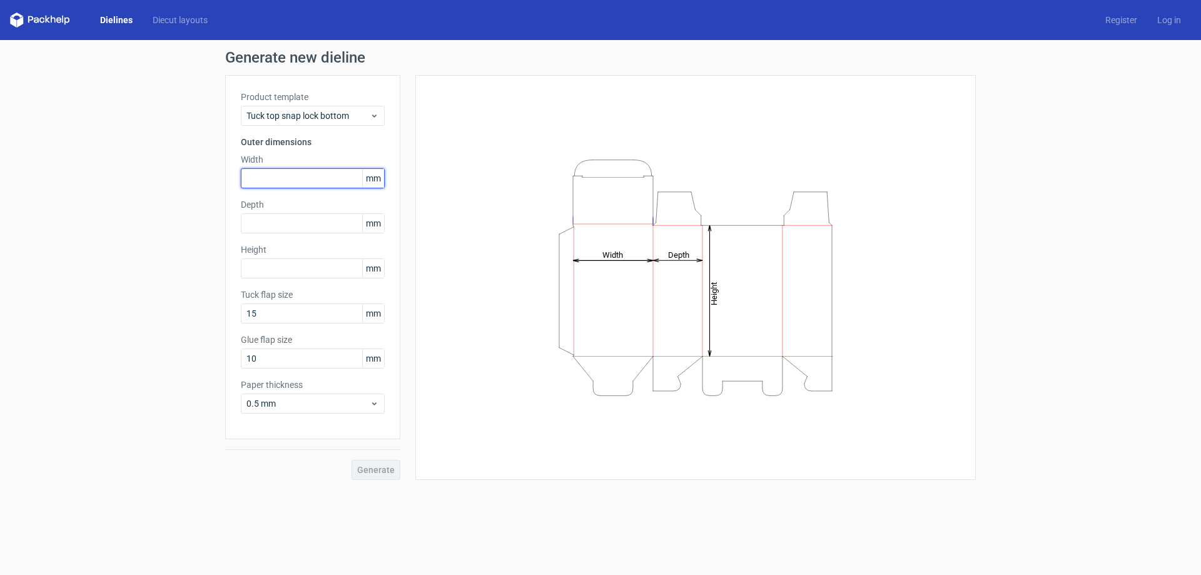
click at [288, 179] on input "text" at bounding box center [313, 178] width 144 height 20
type input "200"
click at [282, 222] on input "text" at bounding box center [313, 223] width 144 height 20
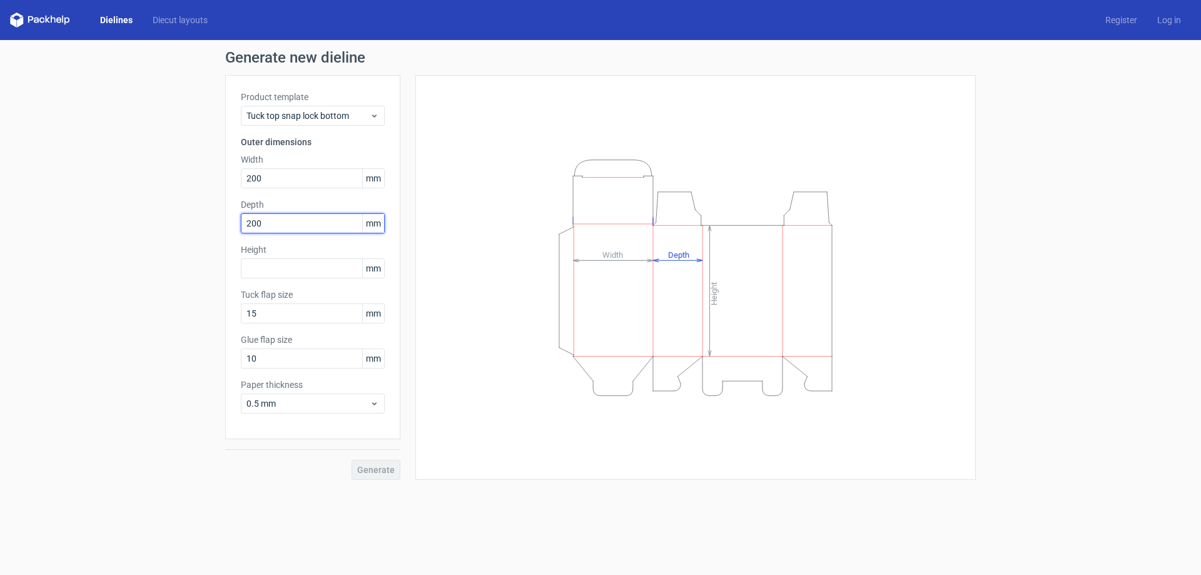
type input "200"
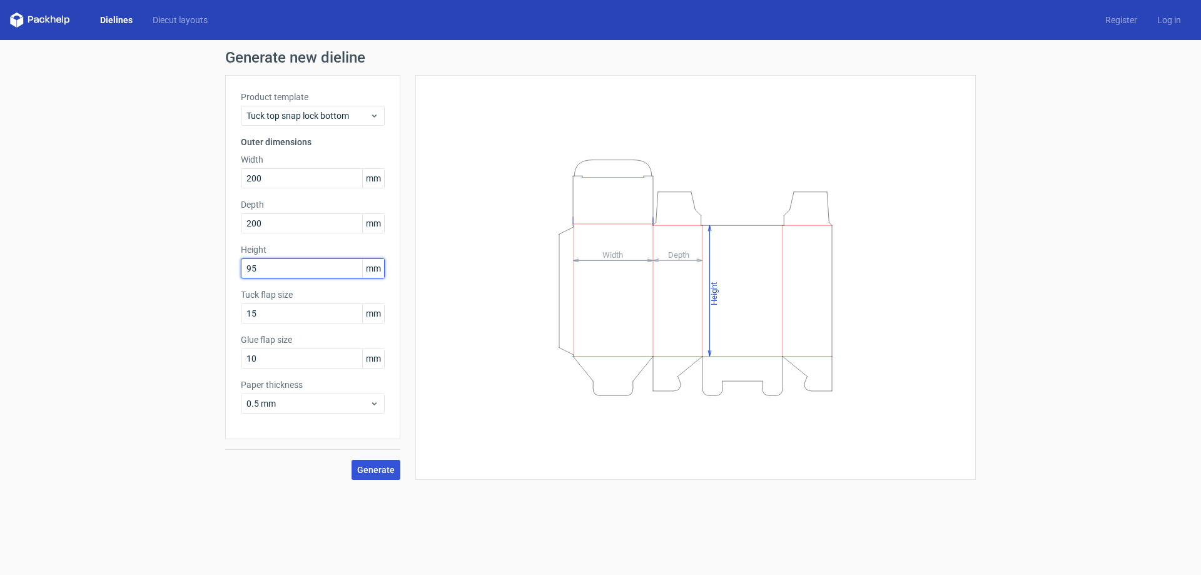
type input "95"
click at [385, 462] on button "Generate" at bounding box center [376, 470] width 49 height 20
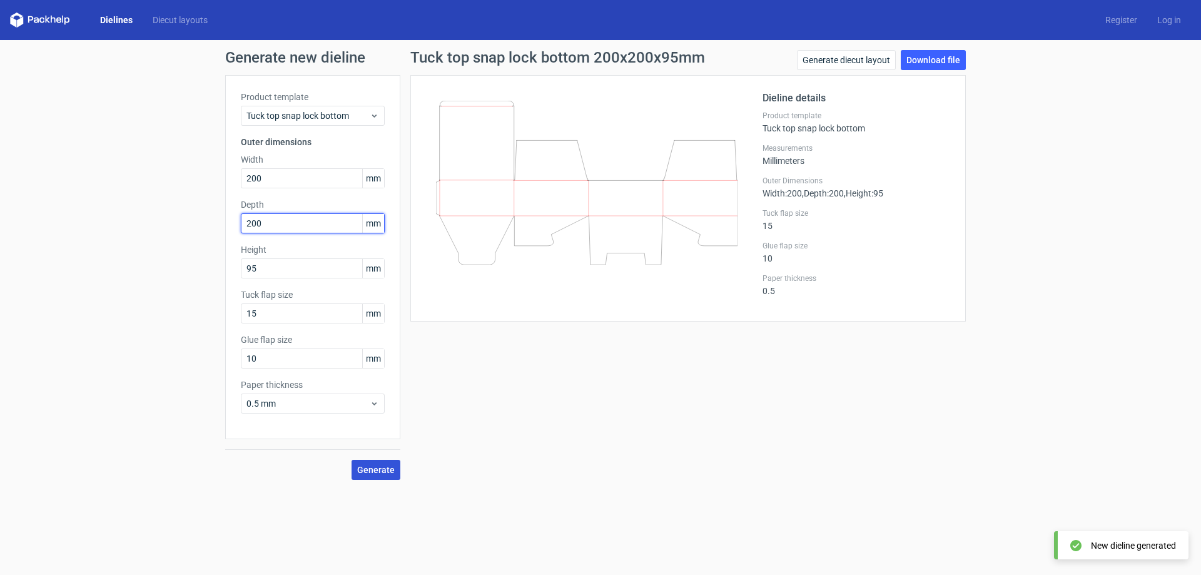
click at [299, 227] on input "200" at bounding box center [313, 223] width 144 height 20
type input "95"
click at [296, 277] on input "95" at bounding box center [313, 268] width 144 height 20
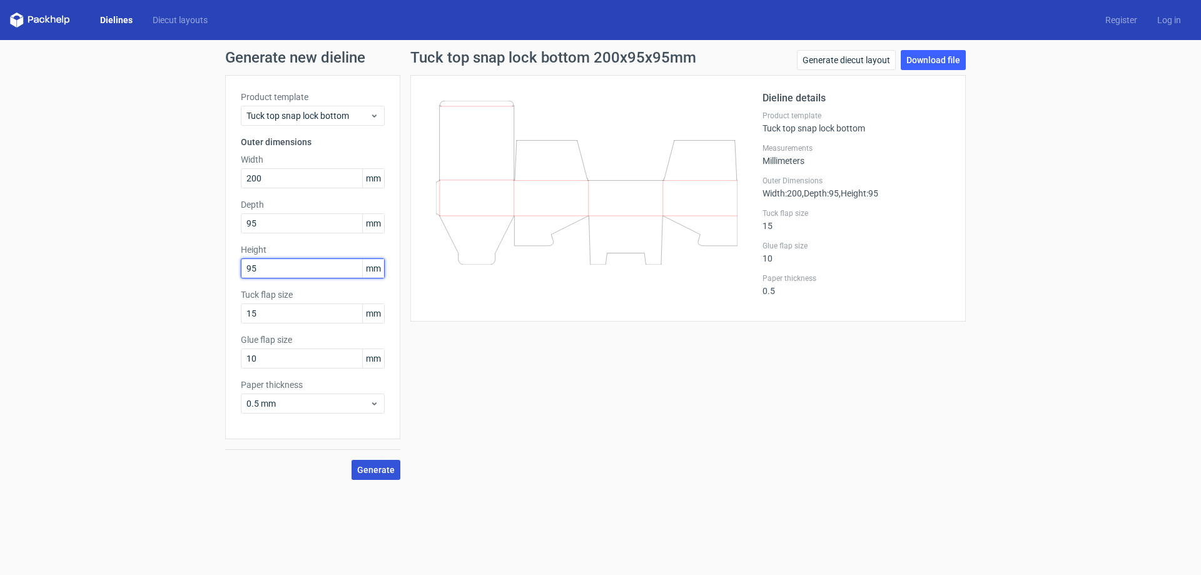
click at [296, 277] on input "95" at bounding box center [313, 268] width 144 height 20
type input "200"
click at [363, 466] on span "Generate" at bounding box center [376, 470] width 38 height 9
click at [309, 110] on span "Tuck top snap lock bottom" at bounding box center [308, 116] width 123 height 13
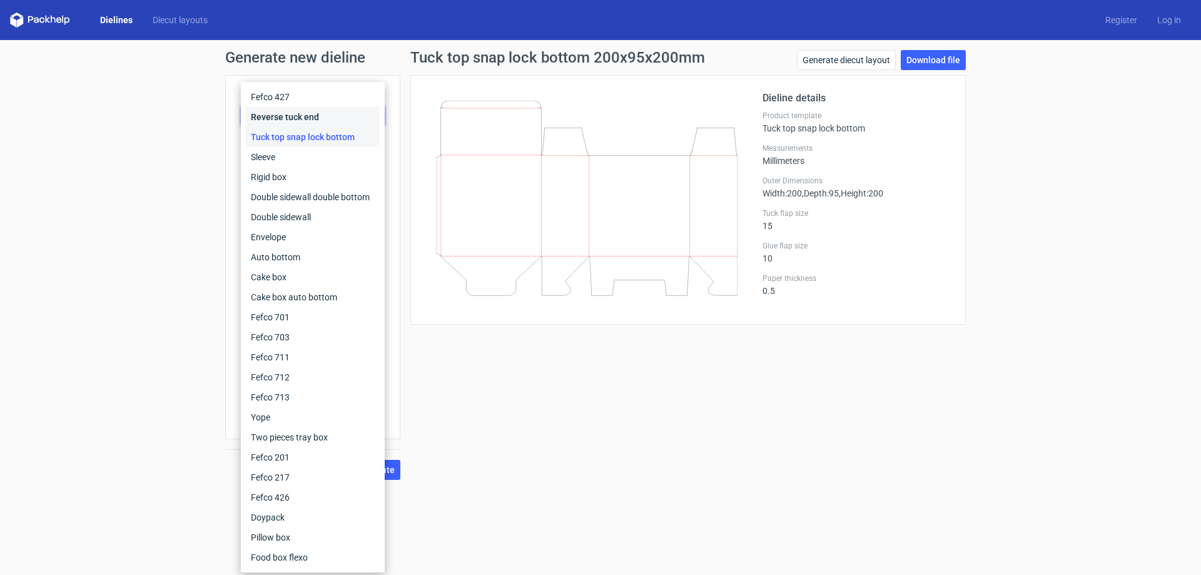
click at [308, 111] on div "Reverse tuck end" at bounding box center [313, 117] width 134 height 20
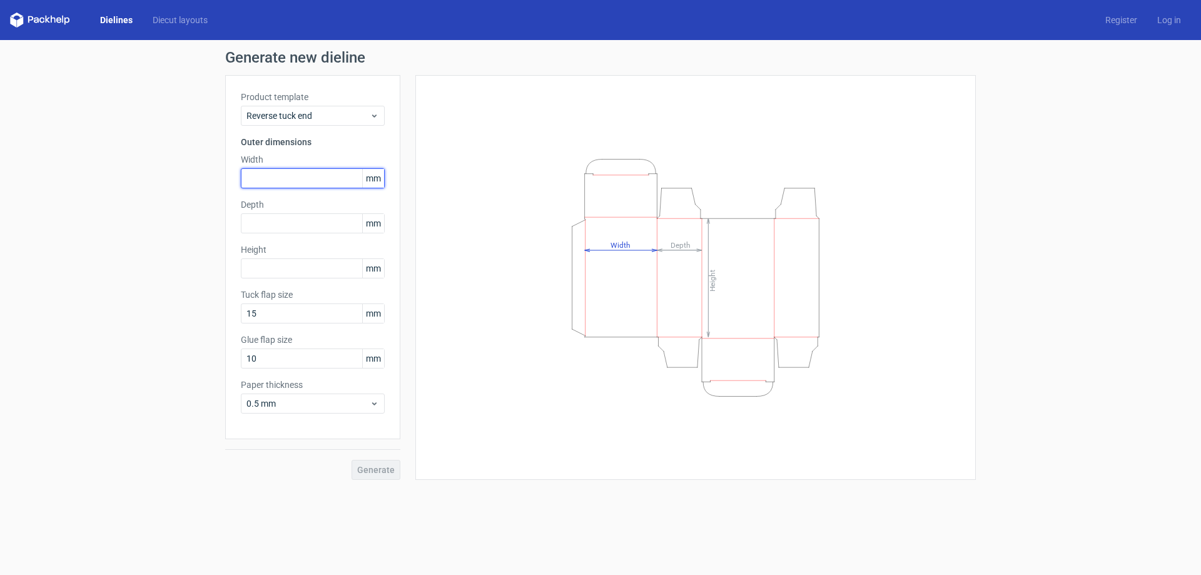
click at [306, 178] on input "text" at bounding box center [313, 178] width 144 height 20
type input "200"
type input "95"
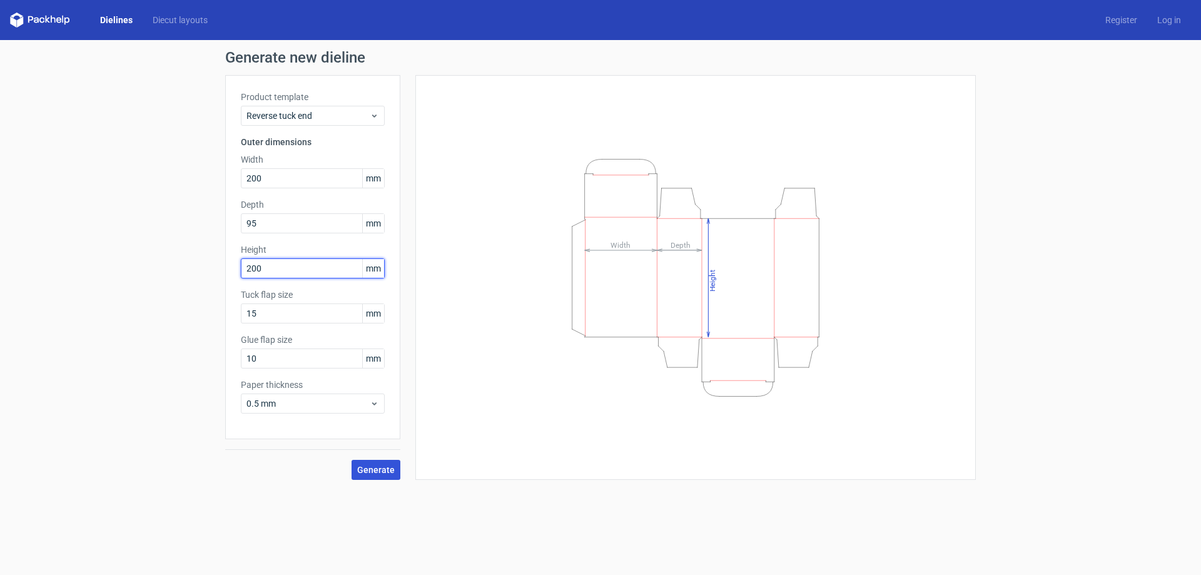
type input "200"
click at [387, 474] on span "Generate" at bounding box center [376, 470] width 38 height 9
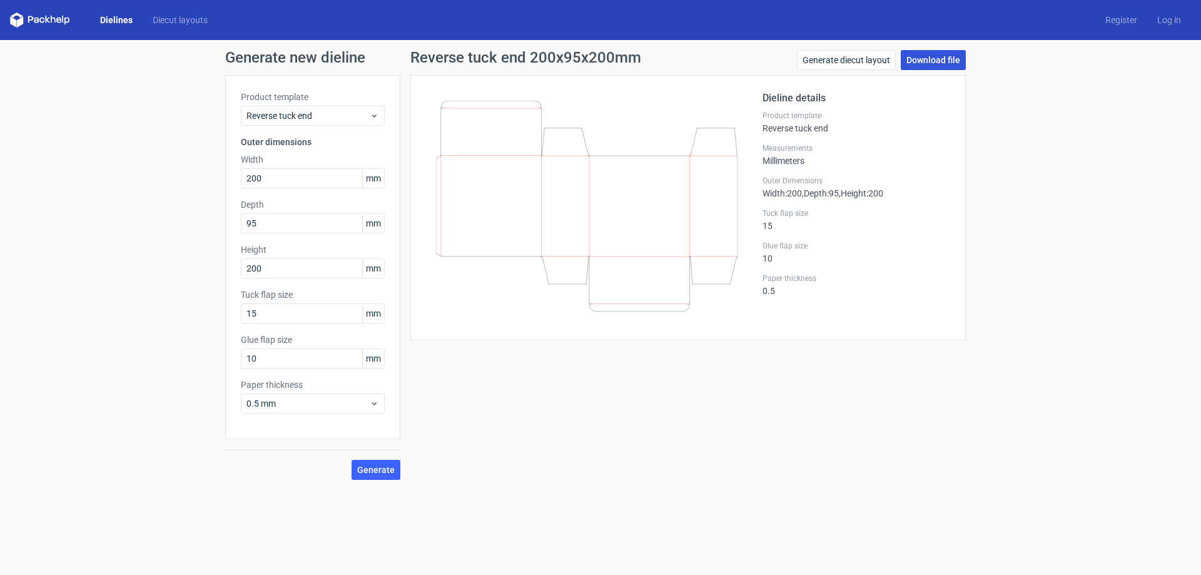
click at [939, 60] on link "Download file" at bounding box center [933, 60] width 65 height 20
